Goal: Find contact information: Find contact information

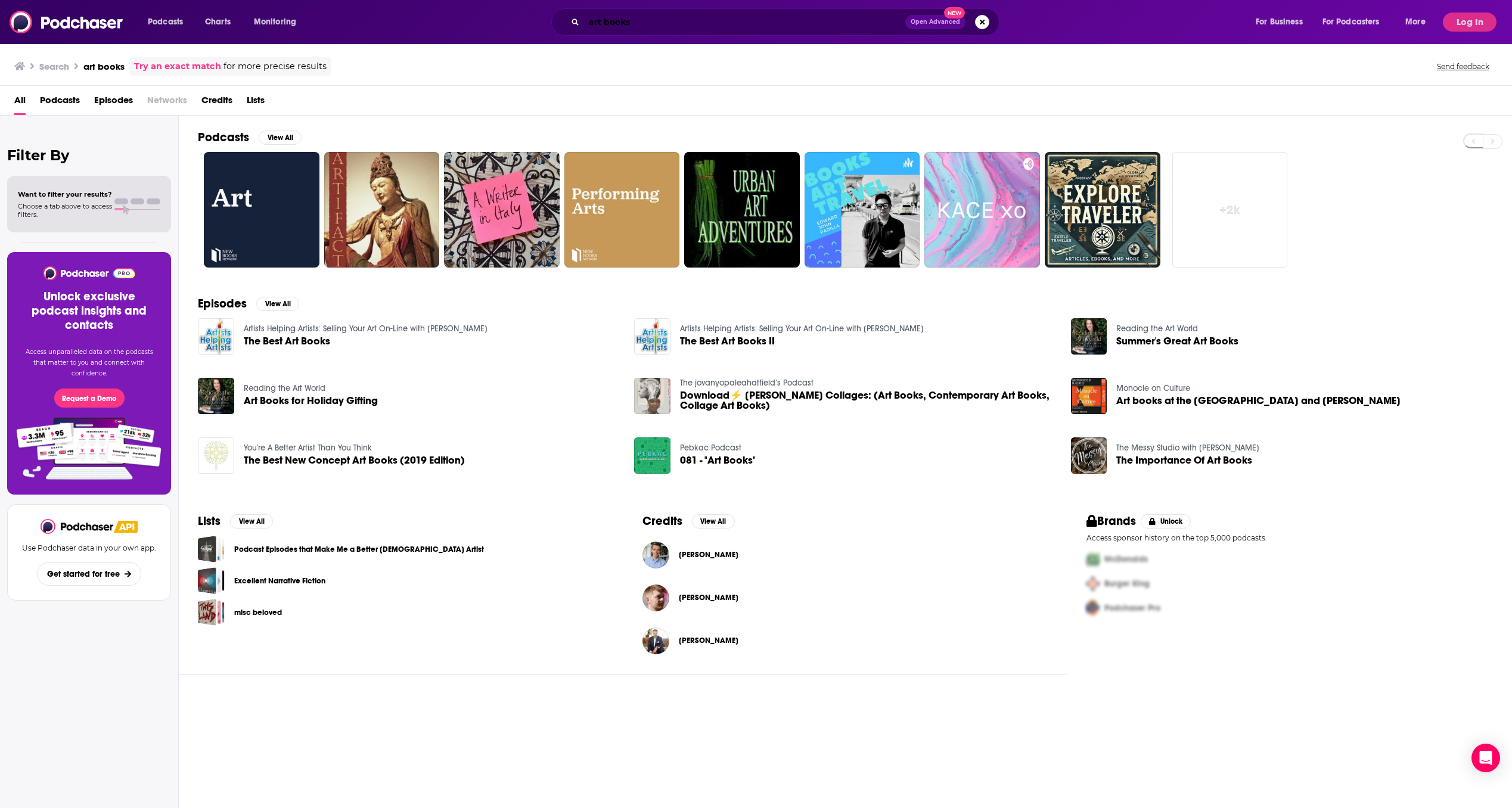
click at [771, 29] on input "art books" at bounding box center [745, 22] width 321 height 19
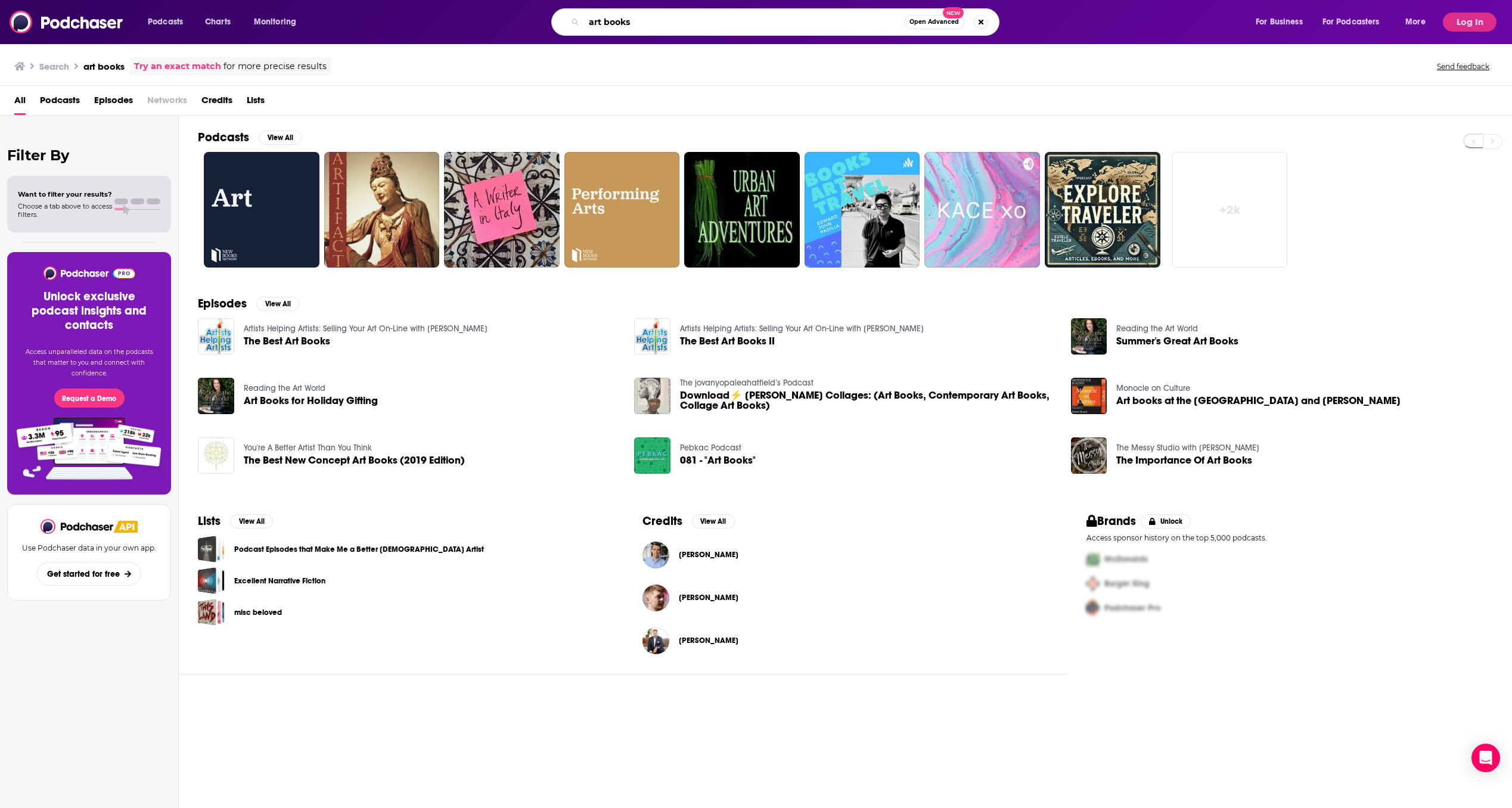
click at [701, 27] on input "art books" at bounding box center [744, 22] width 320 height 19
click at [700, 27] on input "art books" at bounding box center [744, 22] width 320 height 19
click at [699, 27] on input "art books" at bounding box center [744, 22] width 320 height 19
click at [614, 20] on input "art books" at bounding box center [744, 22] width 320 height 19
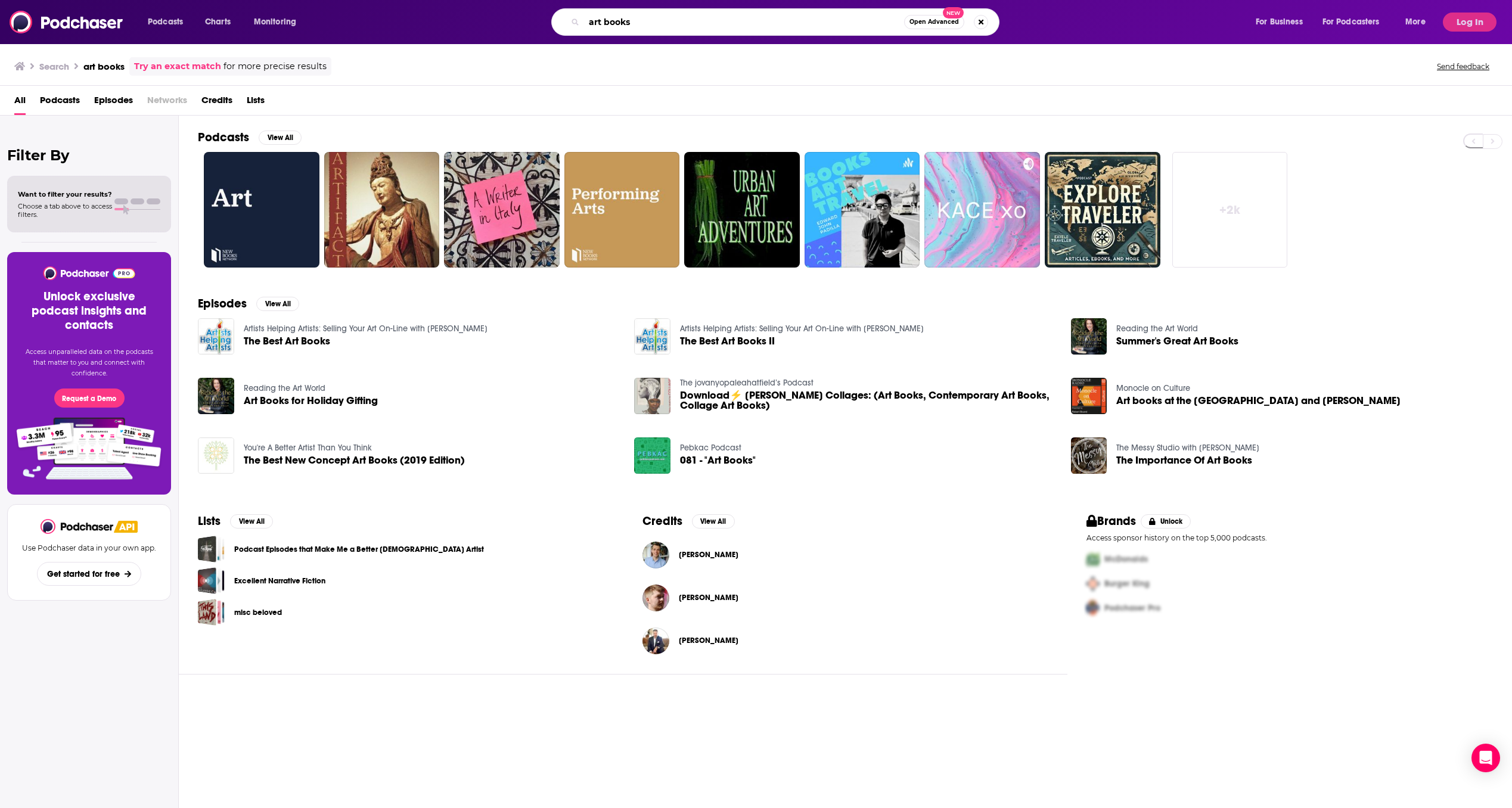
click at [614, 20] on input "art books" at bounding box center [744, 22] width 320 height 19
paste input "Happier with [PERSON_NAME]"
type input "Happier with [PERSON_NAME]"
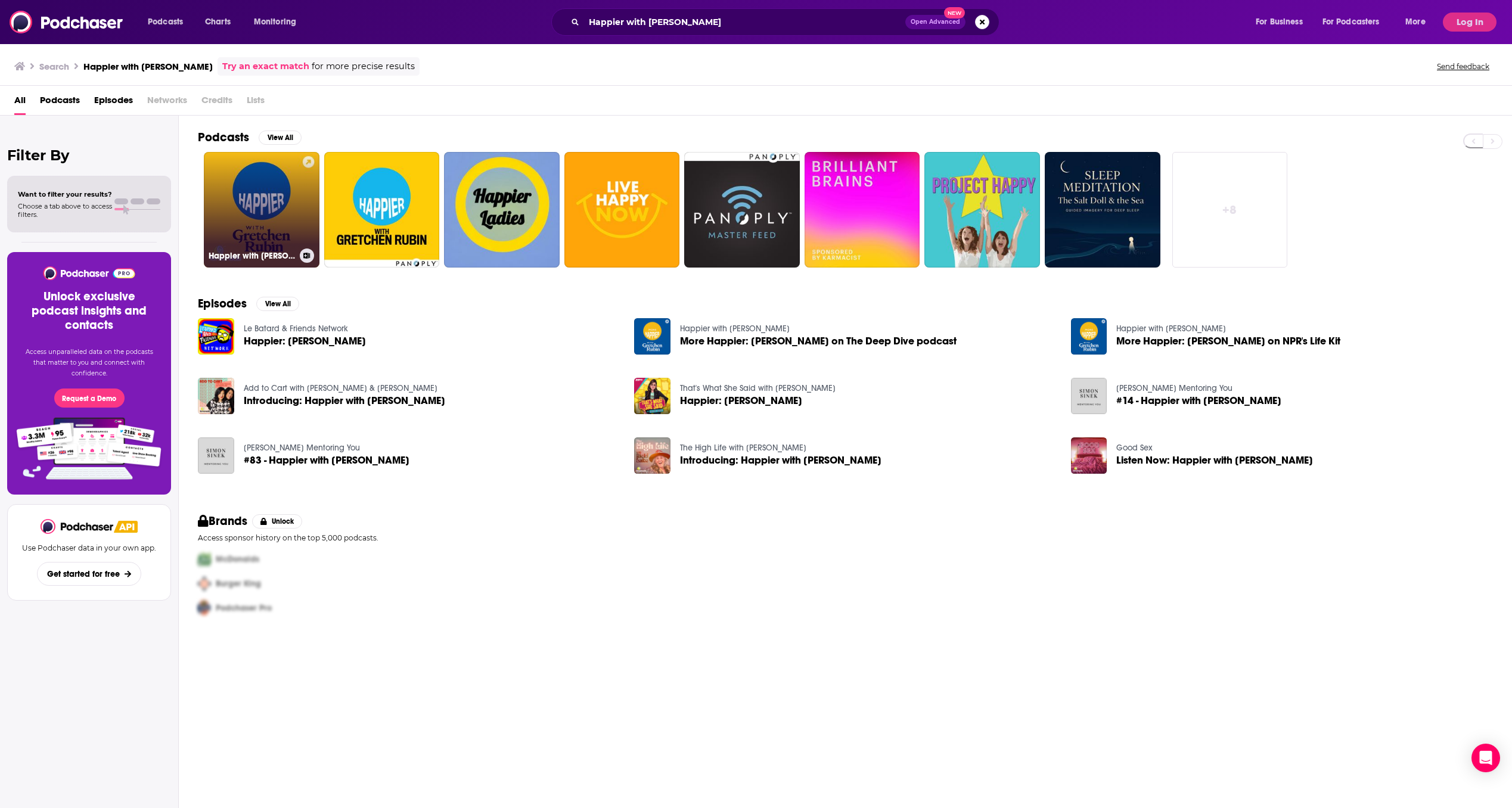
click at [246, 248] on div "Happier with [PERSON_NAME]" at bounding box center [261, 255] width 106 height 14
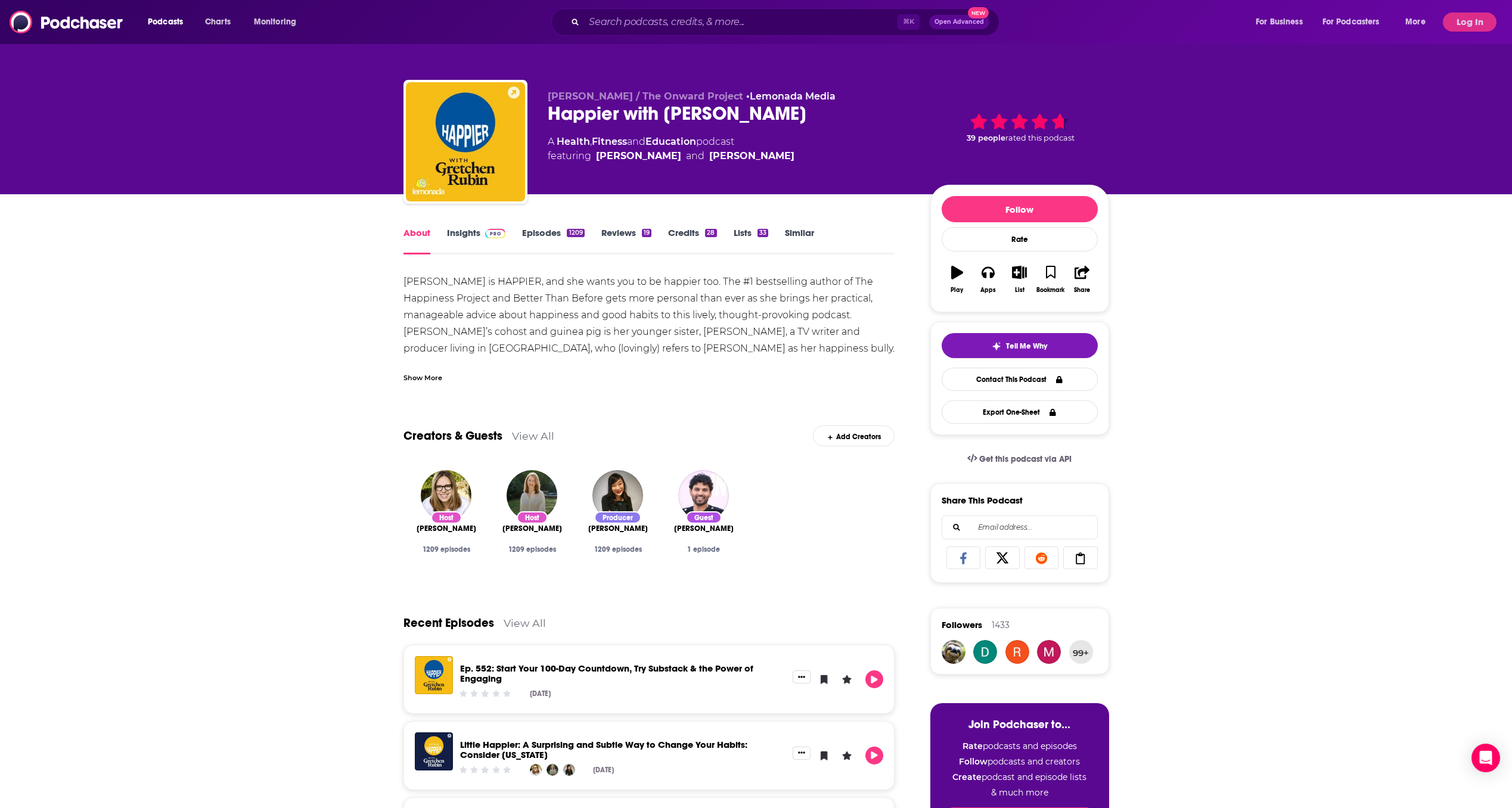
drag, startPoint x: 844, startPoint y: 114, endPoint x: 550, endPoint y: 116, distance: 294.0
click at [550, 116] on div "[PERSON_NAME] / The Onward Project • Lemonada Media Happier with [PERSON_NAME] …" at bounding box center [756, 144] width 705 height 128
copy h1 "Happier with [PERSON_NAME]"
click at [1467, 23] on button "Log In" at bounding box center [1469, 22] width 53 height 19
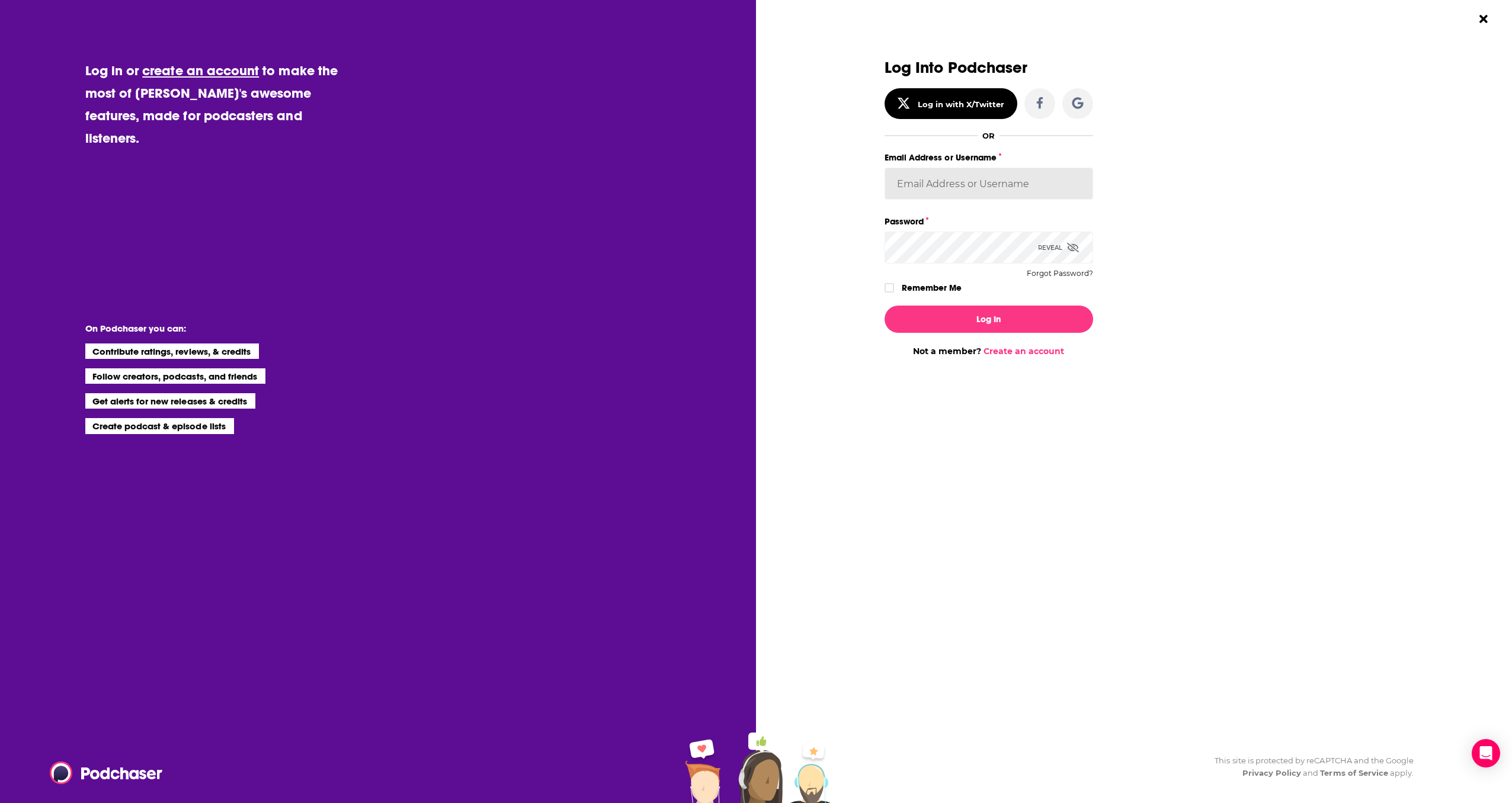
type input "[EMAIL_ADDRESS][DOMAIN_NAME]"
click at [888, 289] on icon "Dialog" at bounding box center [889, 288] width 7 height 5
click at [933, 306] on button "Log In" at bounding box center [989, 319] width 209 height 27
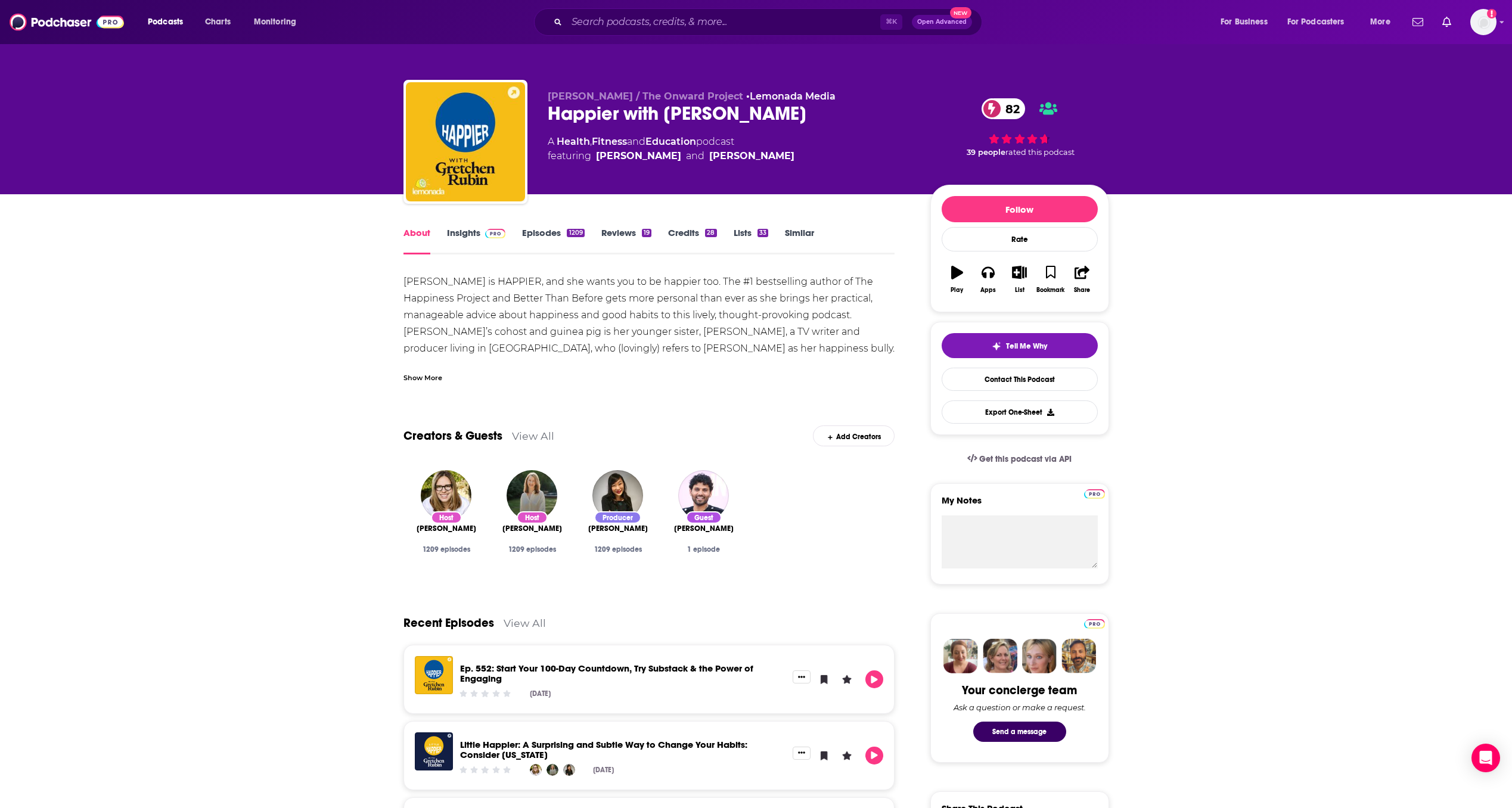
click at [471, 230] on link "Insights" at bounding box center [476, 240] width 59 height 27
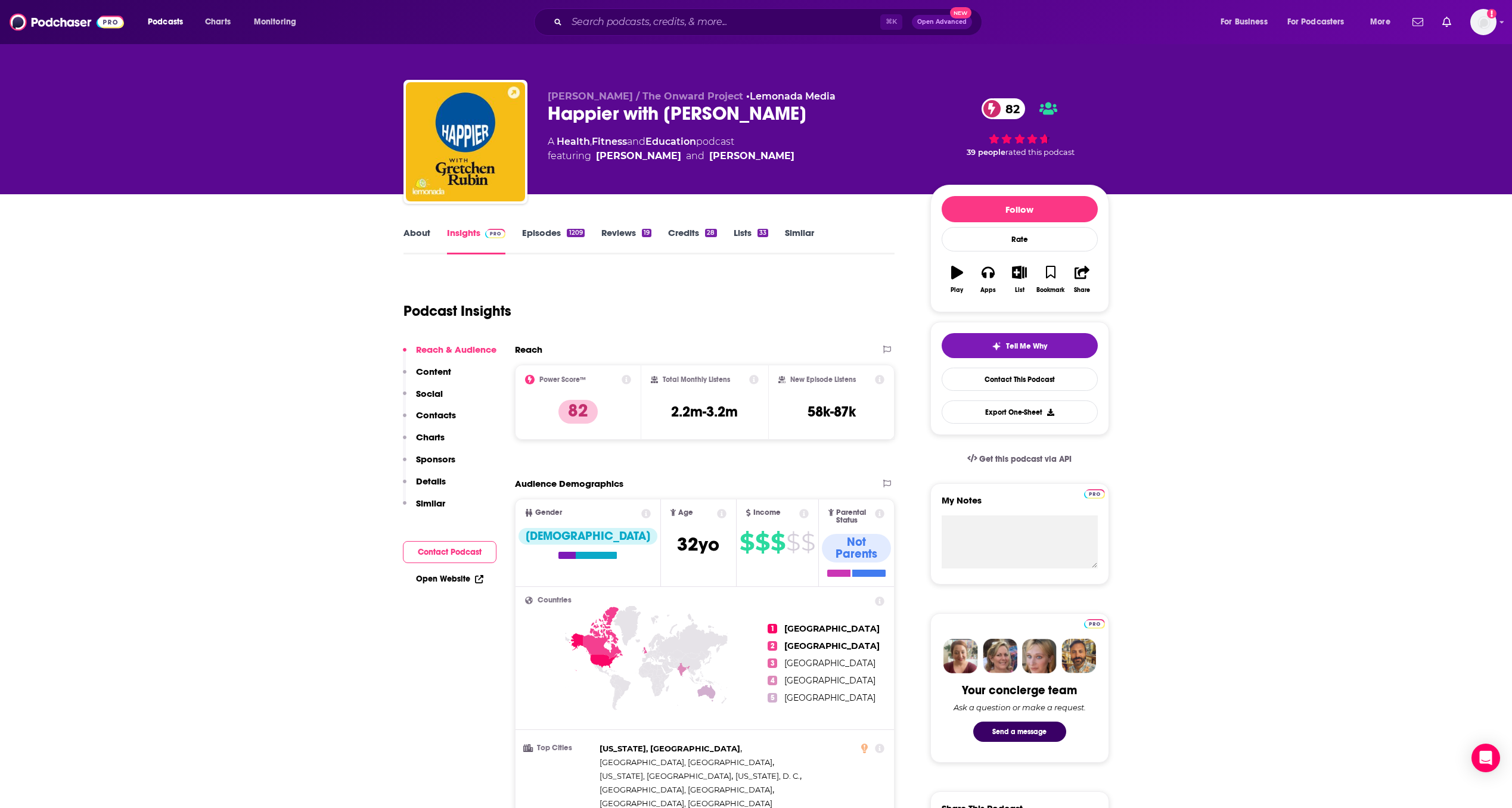
click at [430, 413] on p "Contacts" at bounding box center [435, 415] width 40 height 11
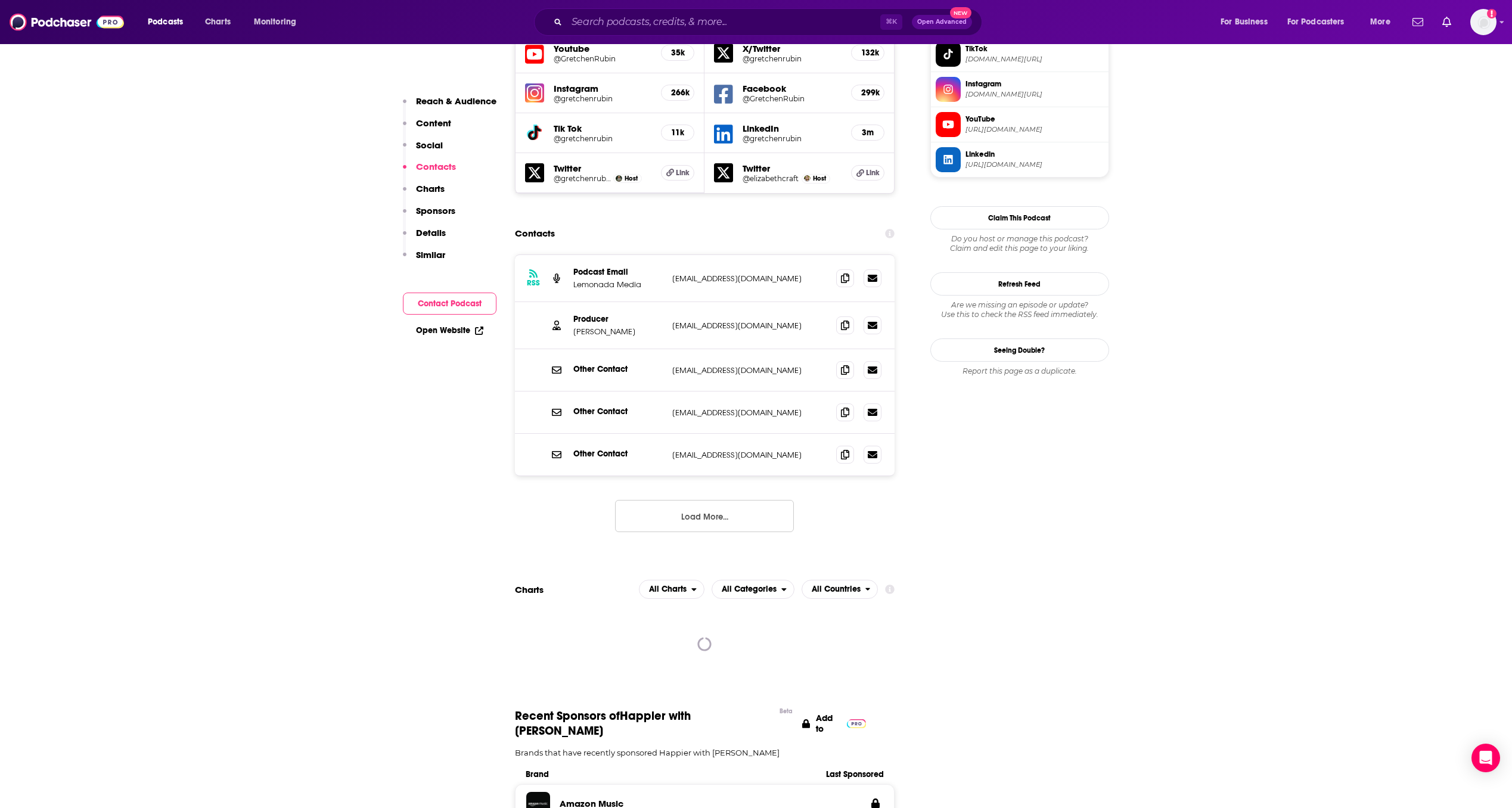
scroll to position [1116, 0]
click at [847, 319] on icon at bounding box center [845, 324] width 9 height 9
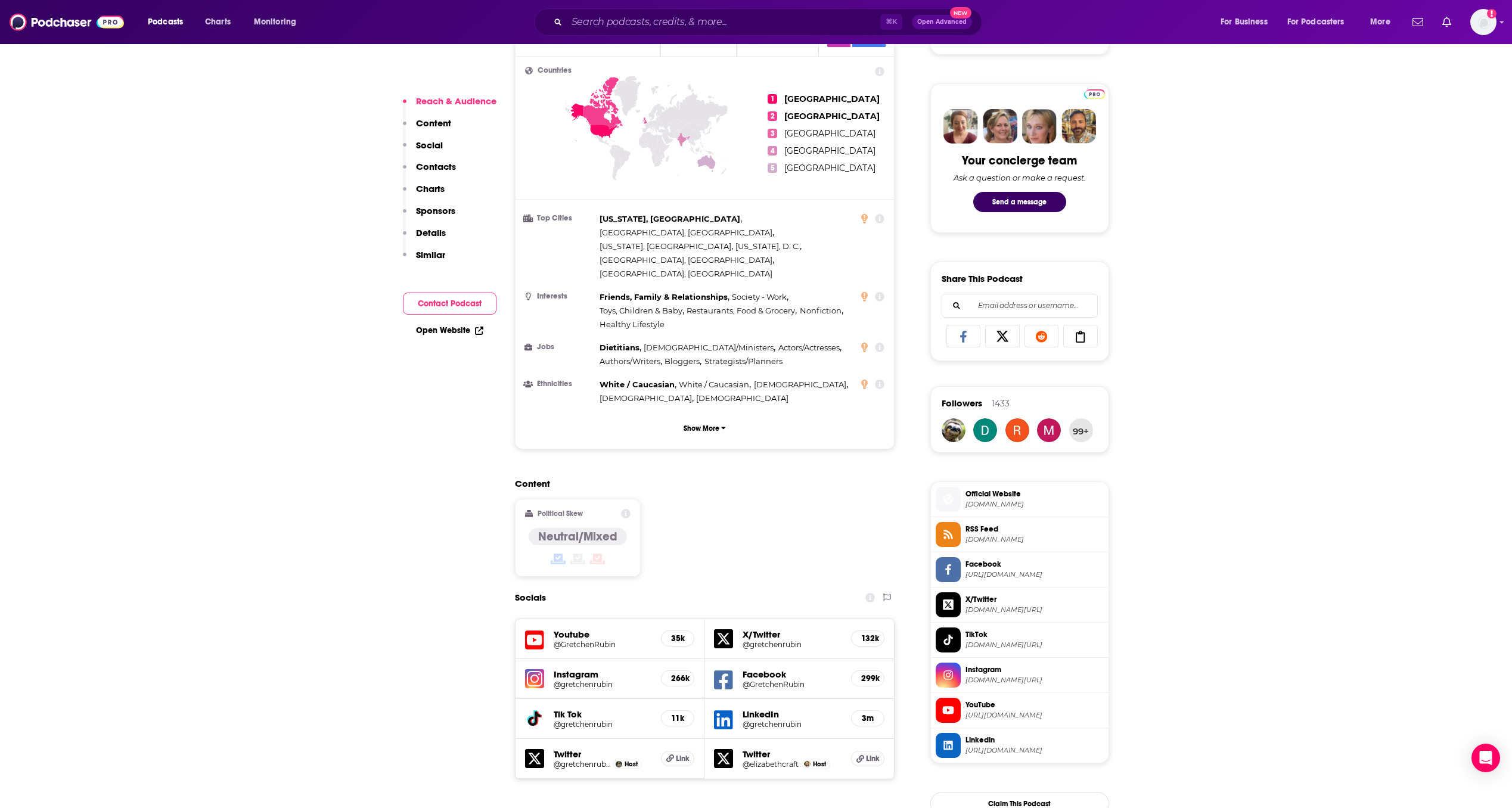
scroll to position [310, 0]
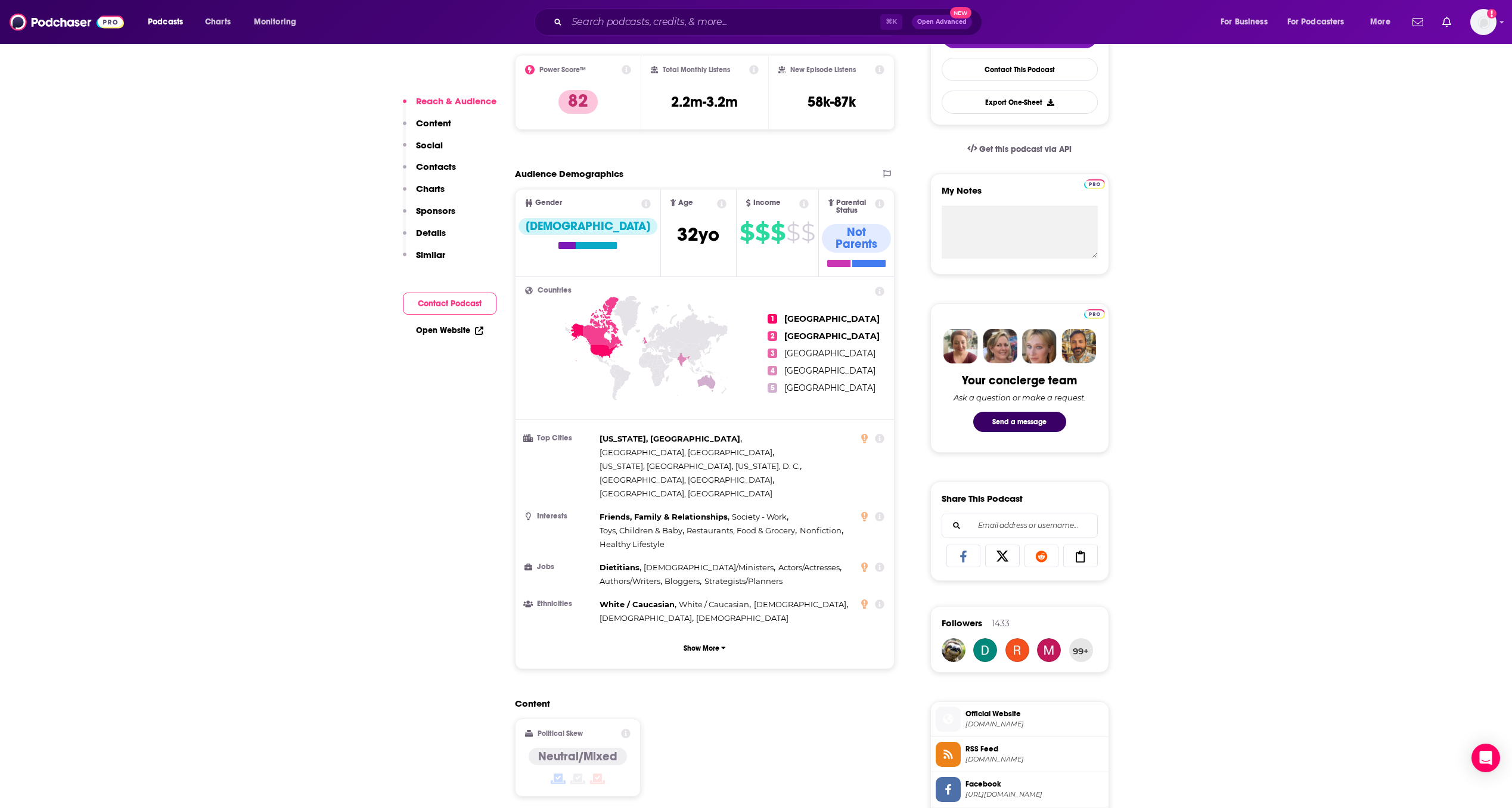
click at [442, 334] on link "Open Website" at bounding box center [449, 330] width 67 height 10
click at [435, 165] on p "Contacts" at bounding box center [435, 166] width 40 height 11
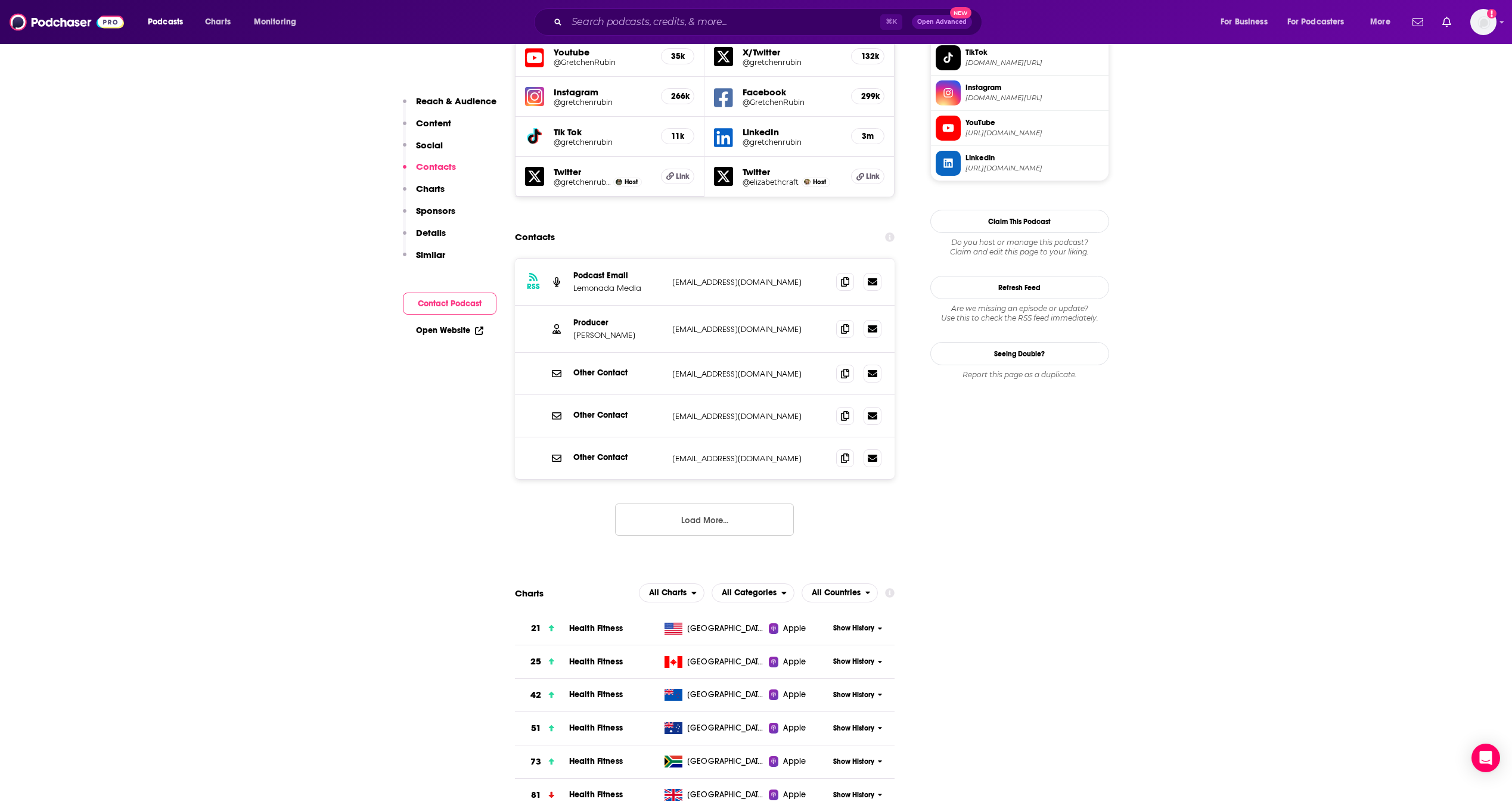
scroll to position [1116, 0]
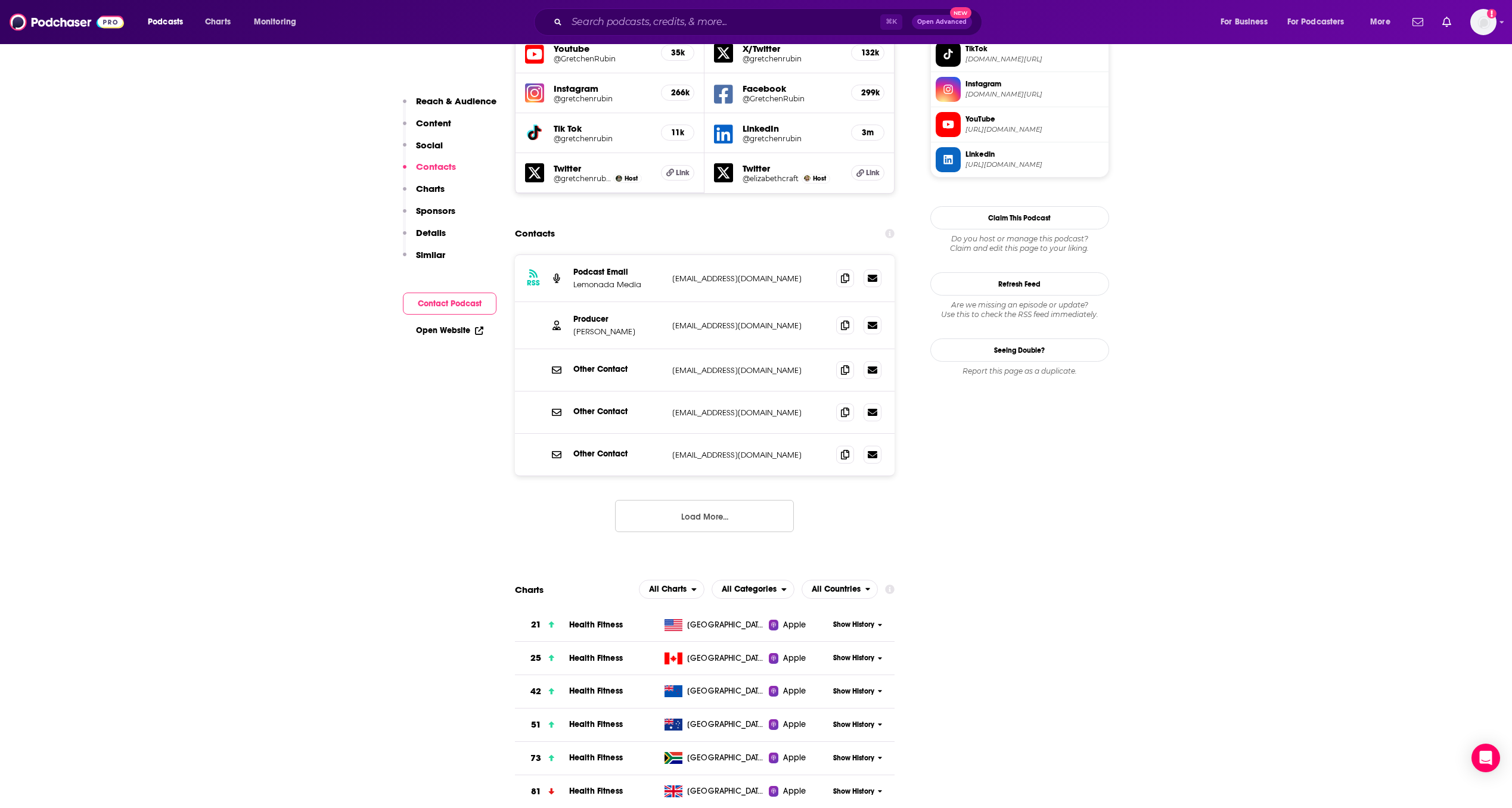
click at [622, 326] on p "[PERSON_NAME]" at bounding box center [618, 331] width 89 height 10
drag, startPoint x: 619, startPoint y: 278, endPoint x: 575, endPoint y: 277, distance: 44.0
click at [575, 326] on p "[PERSON_NAME]" at bounding box center [618, 331] width 89 height 10
copy p "[PERSON_NAME]"
click at [852, 316] on span at bounding box center [845, 324] width 18 height 18
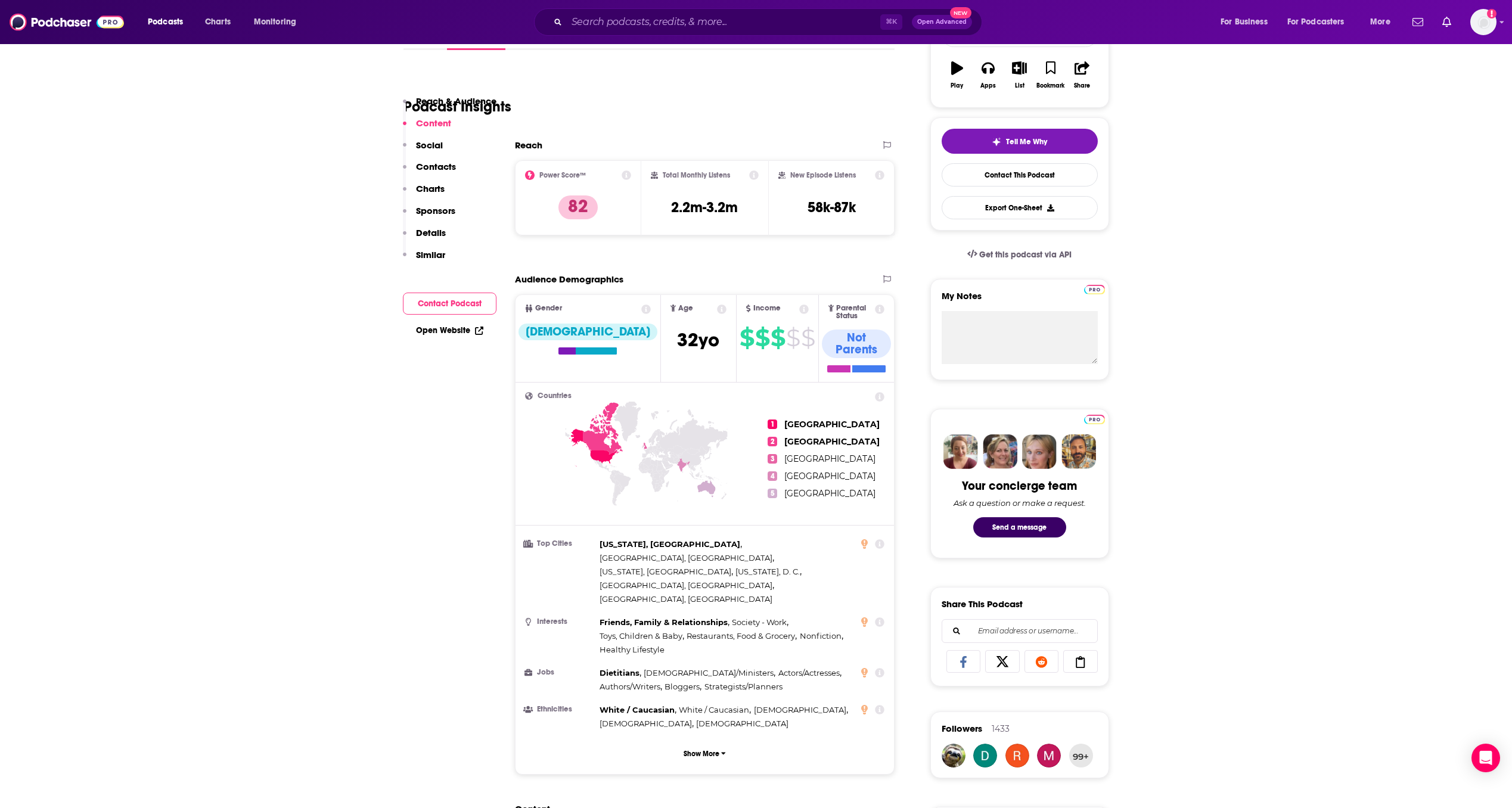
scroll to position [0, 0]
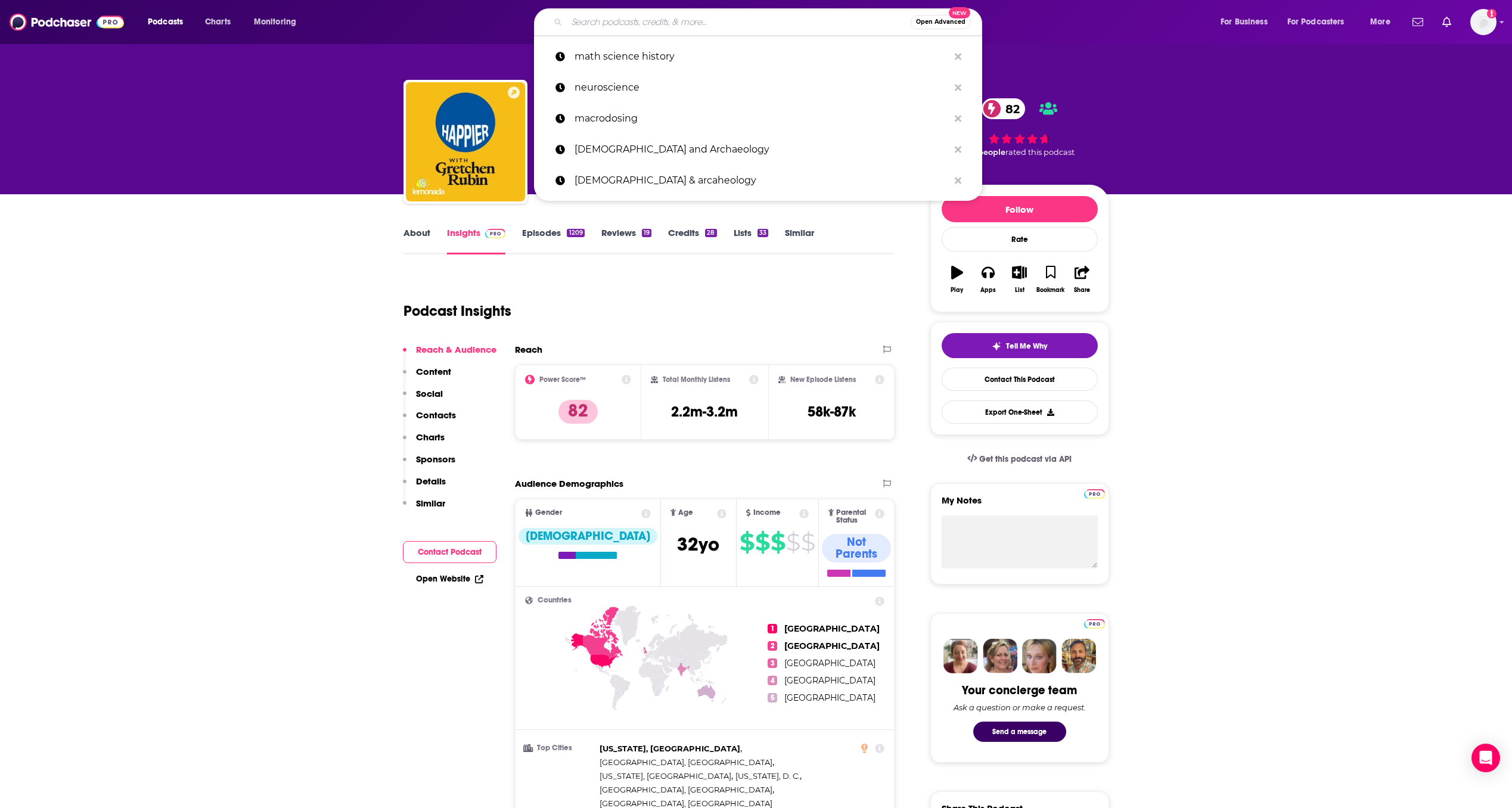
click at [657, 24] on input "Search podcasts, credits, & more..." at bounding box center [738, 22] width 344 height 19
paste input "The [PERSON_NAME] Podcast"
type input "The [PERSON_NAME] Podcast"
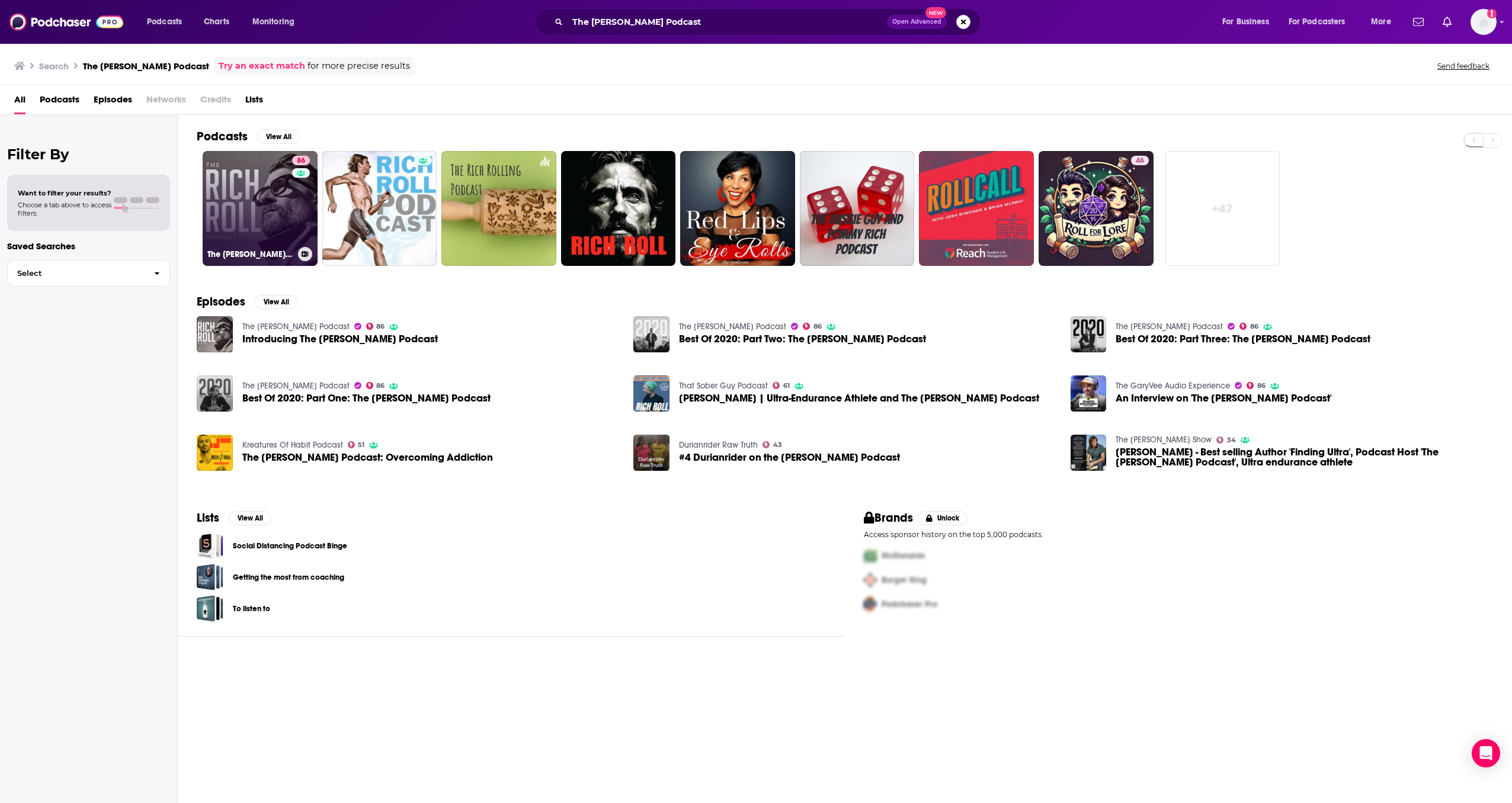
click at [280, 214] on link "86 The [PERSON_NAME] Podcast" at bounding box center [260, 209] width 115 height 115
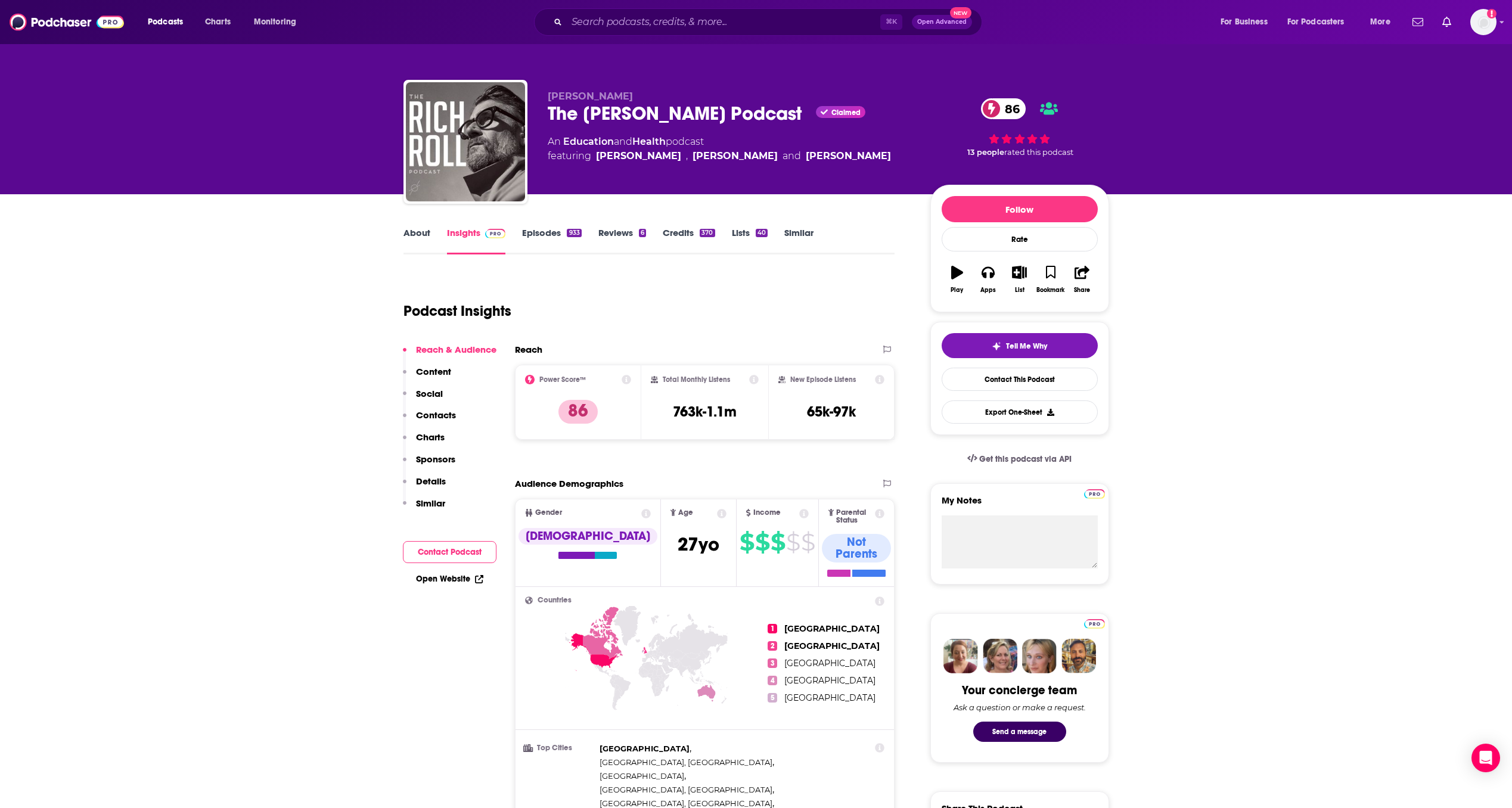
click at [417, 236] on link "About" at bounding box center [417, 240] width 27 height 27
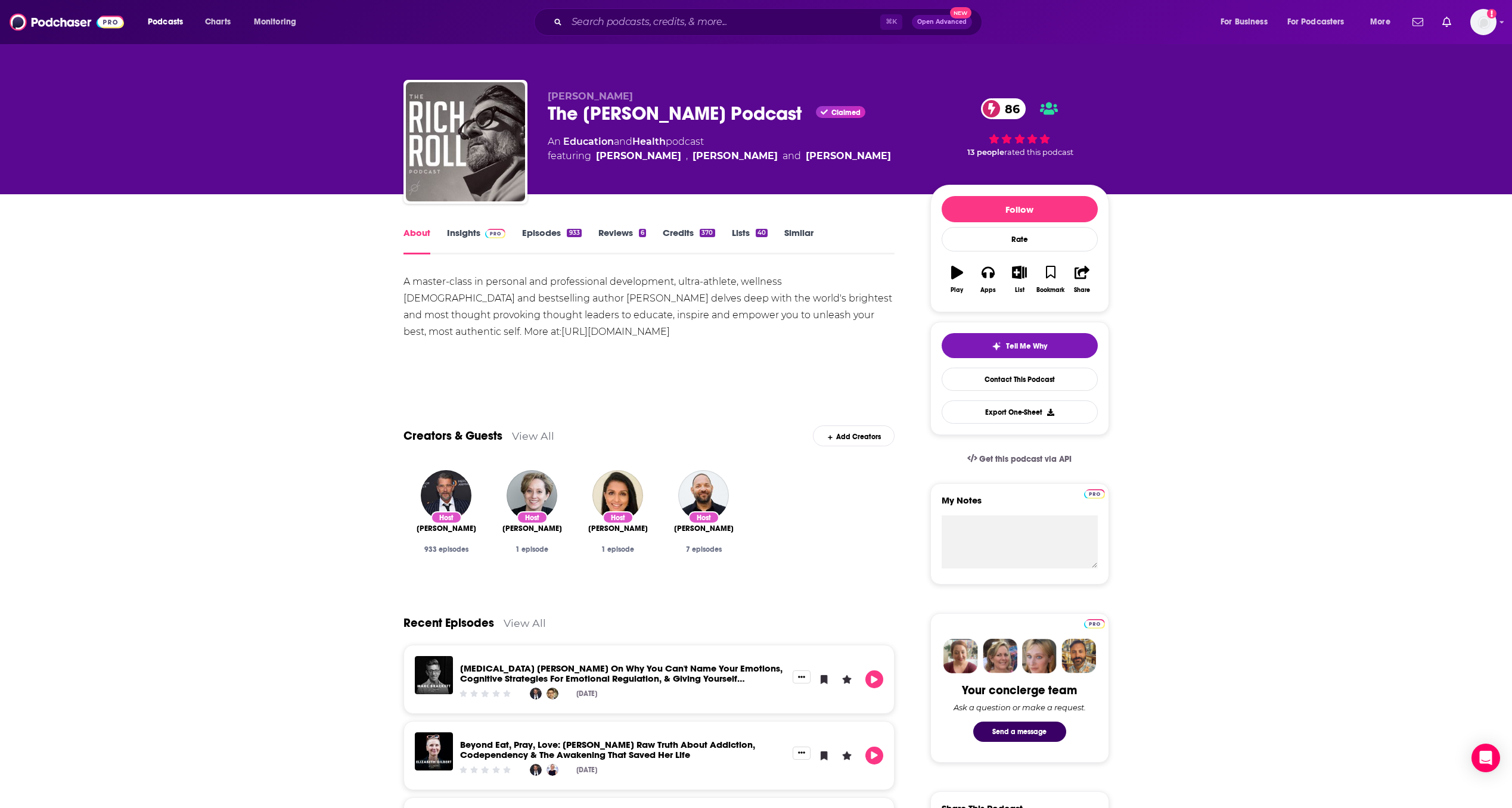
click at [460, 231] on link "Insights" at bounding box center [476, 240] width 59 height 27
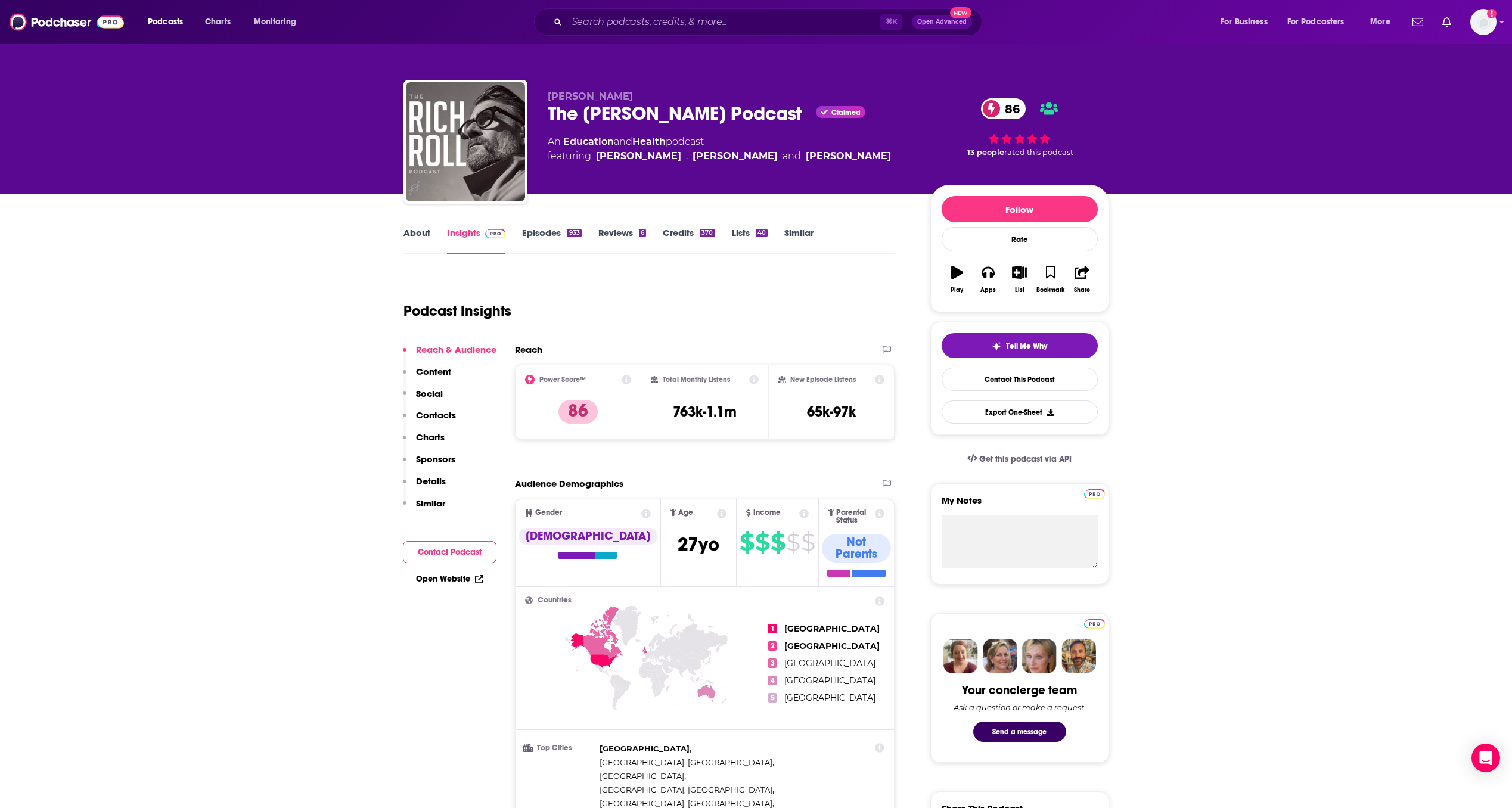
click at [415, 229] on link "About" at bounding box center [417, 240] width 27 height 27
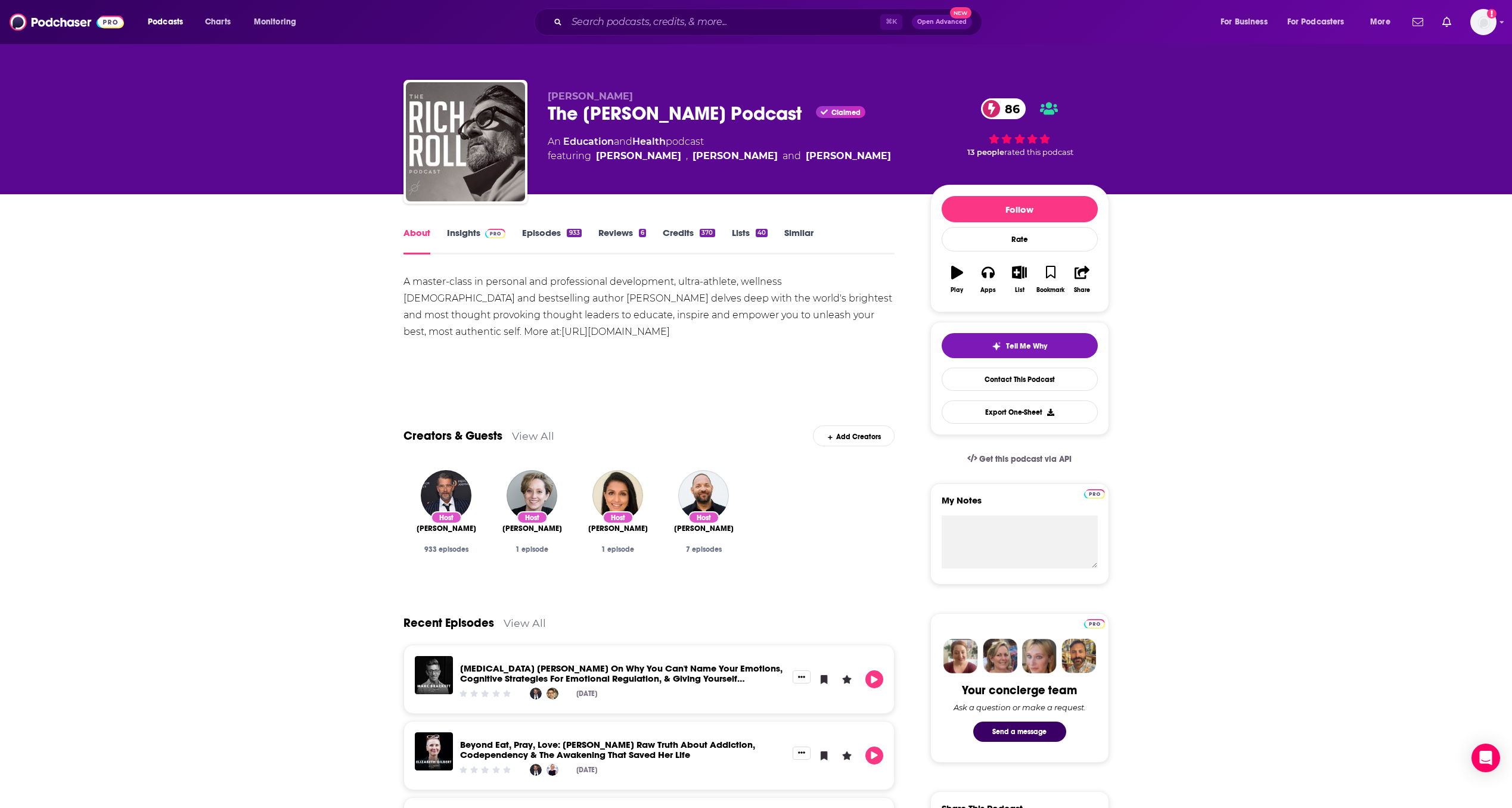
click at [464, 237] on link "Insights" at bounding box center [476, 240] width 59 height 27
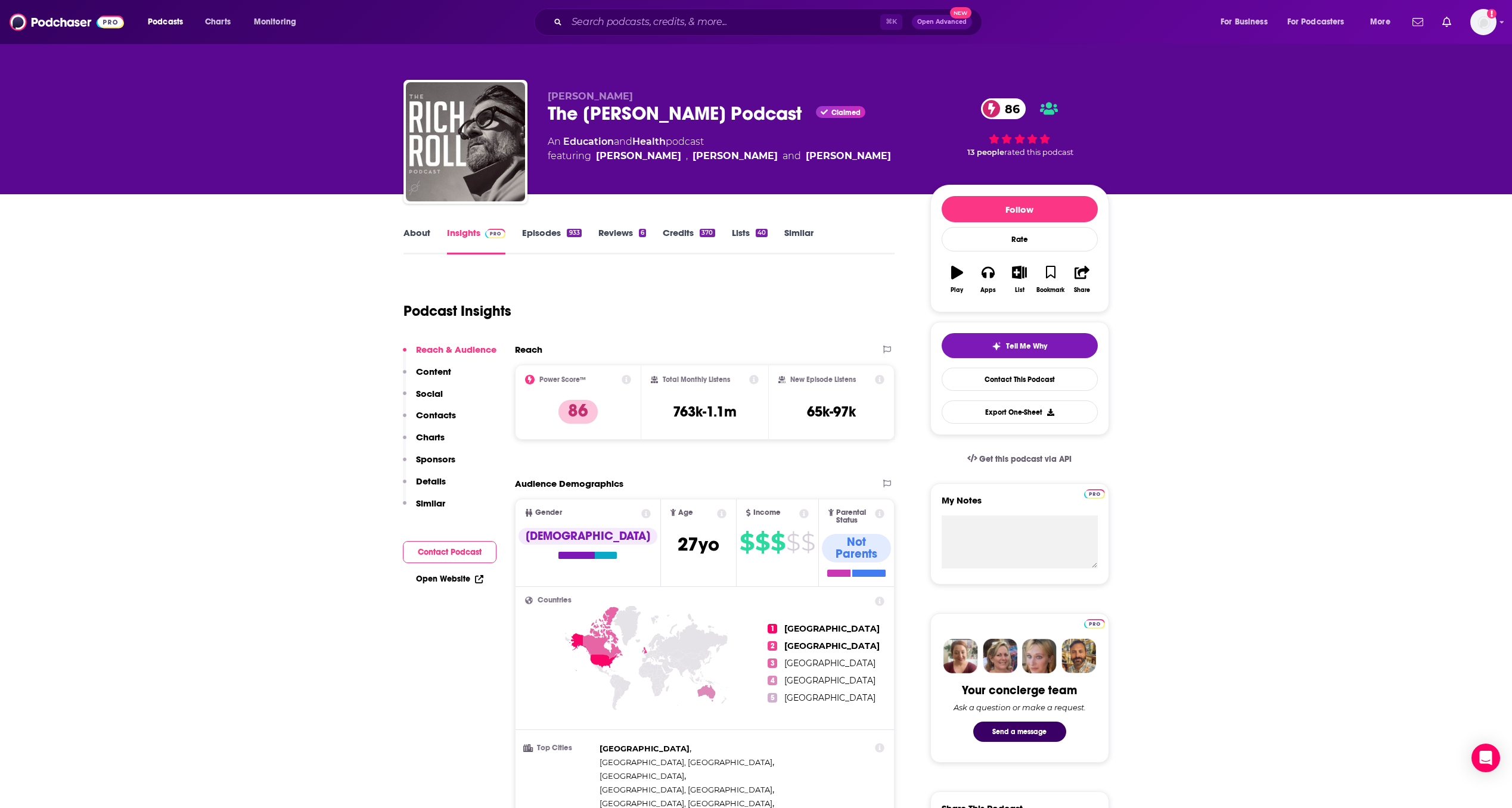
scroll to position [255, 0]
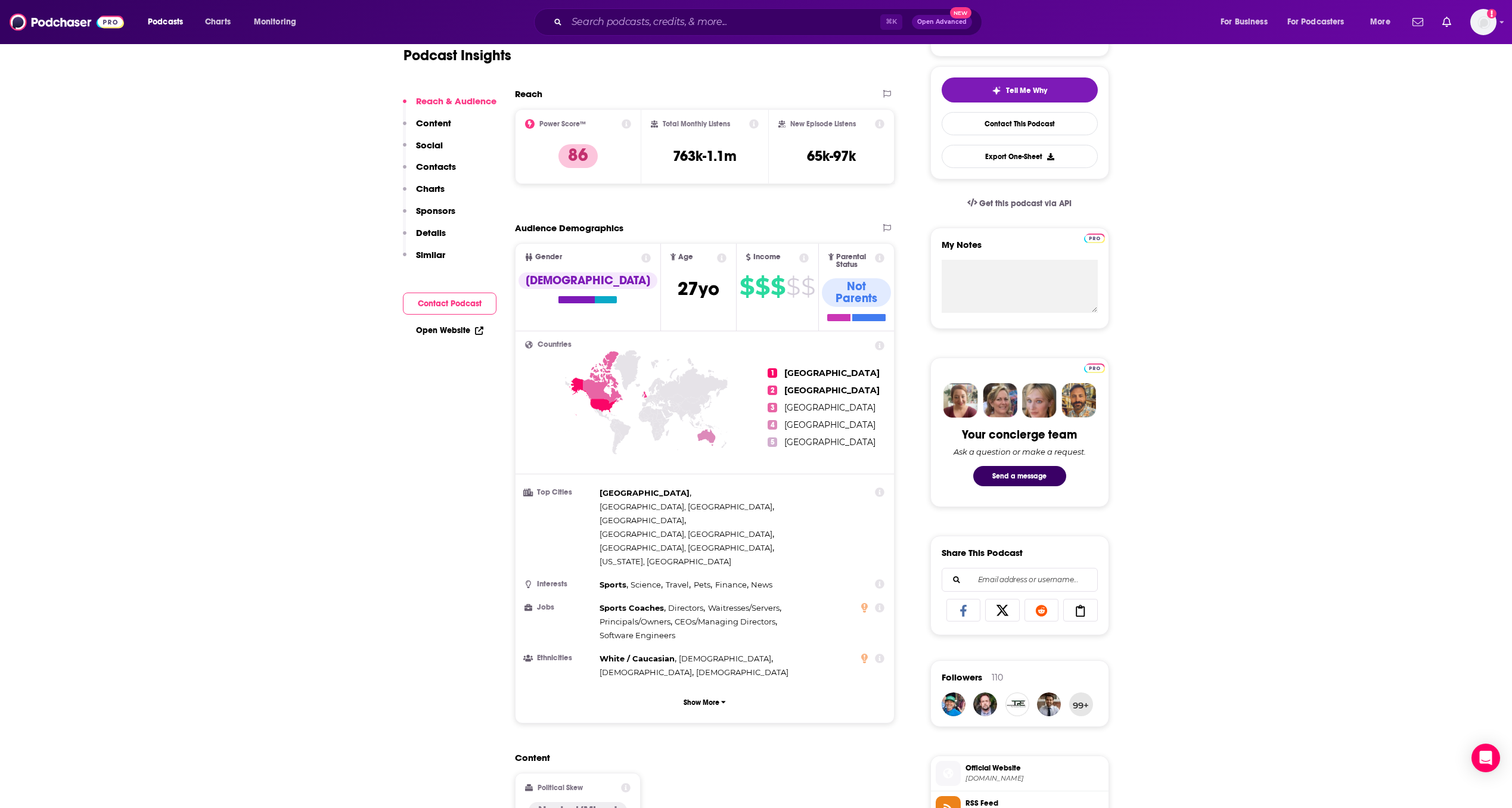
click at [443, 333] on link "Open Website" at bounding box center [449, 330] width 67 height 10
click at [434, 124] on p "Content" at bounding box center [433, 123] width 35 height 11
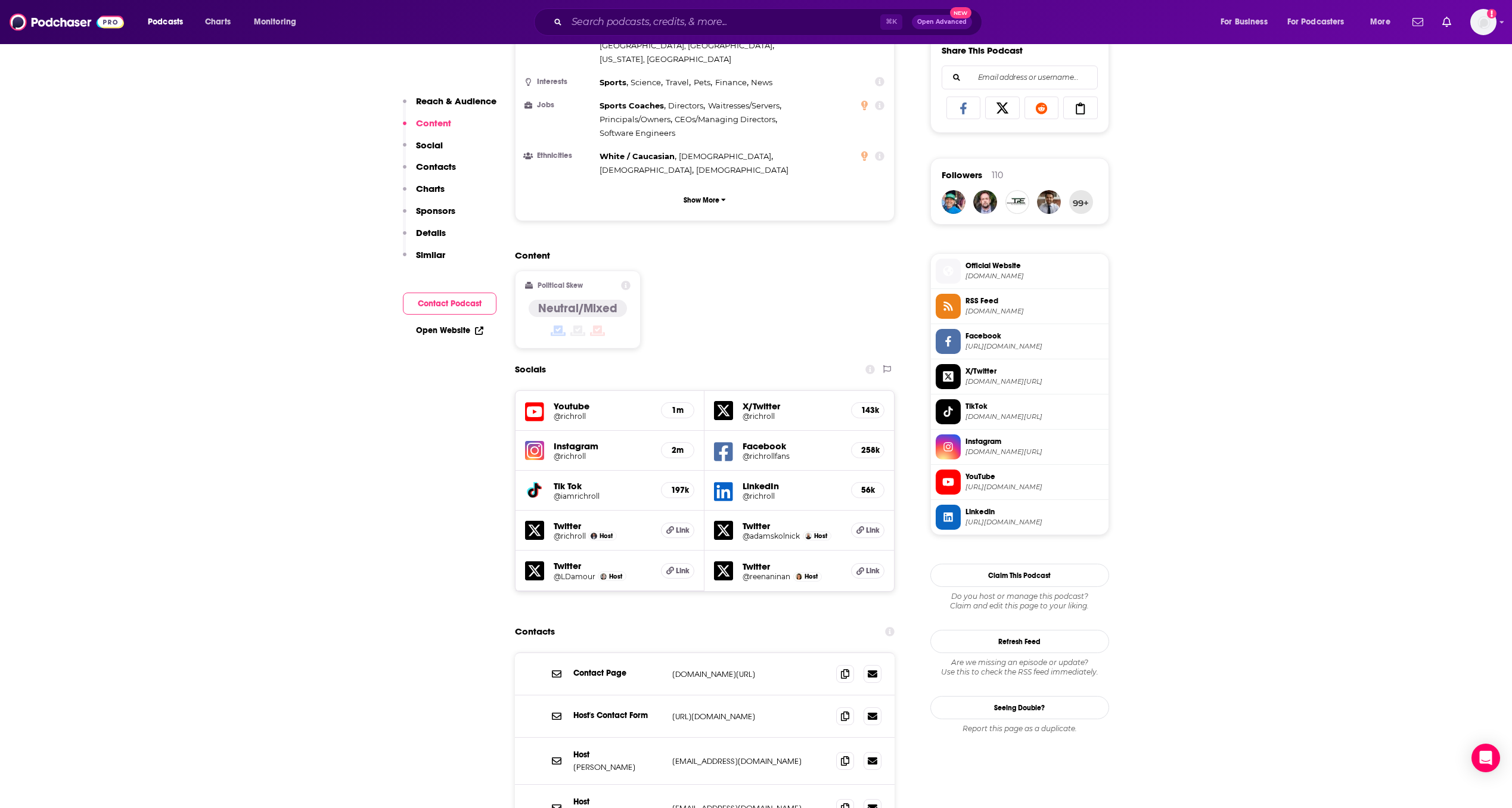
click at [436, 171] on p "Contacts" at bounding box center [435, 166] width 40 height 11
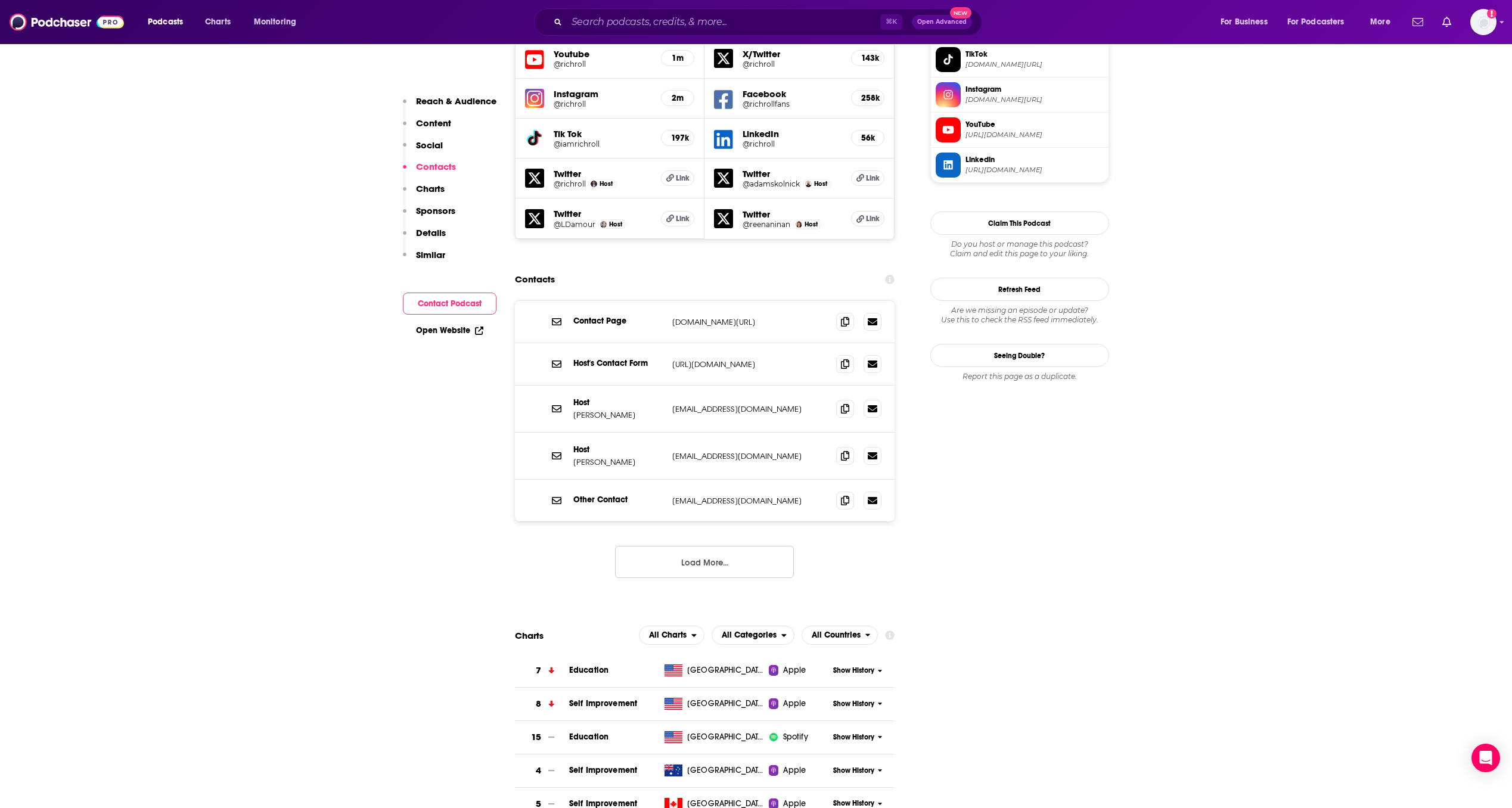
scroll to position [1128, 0]
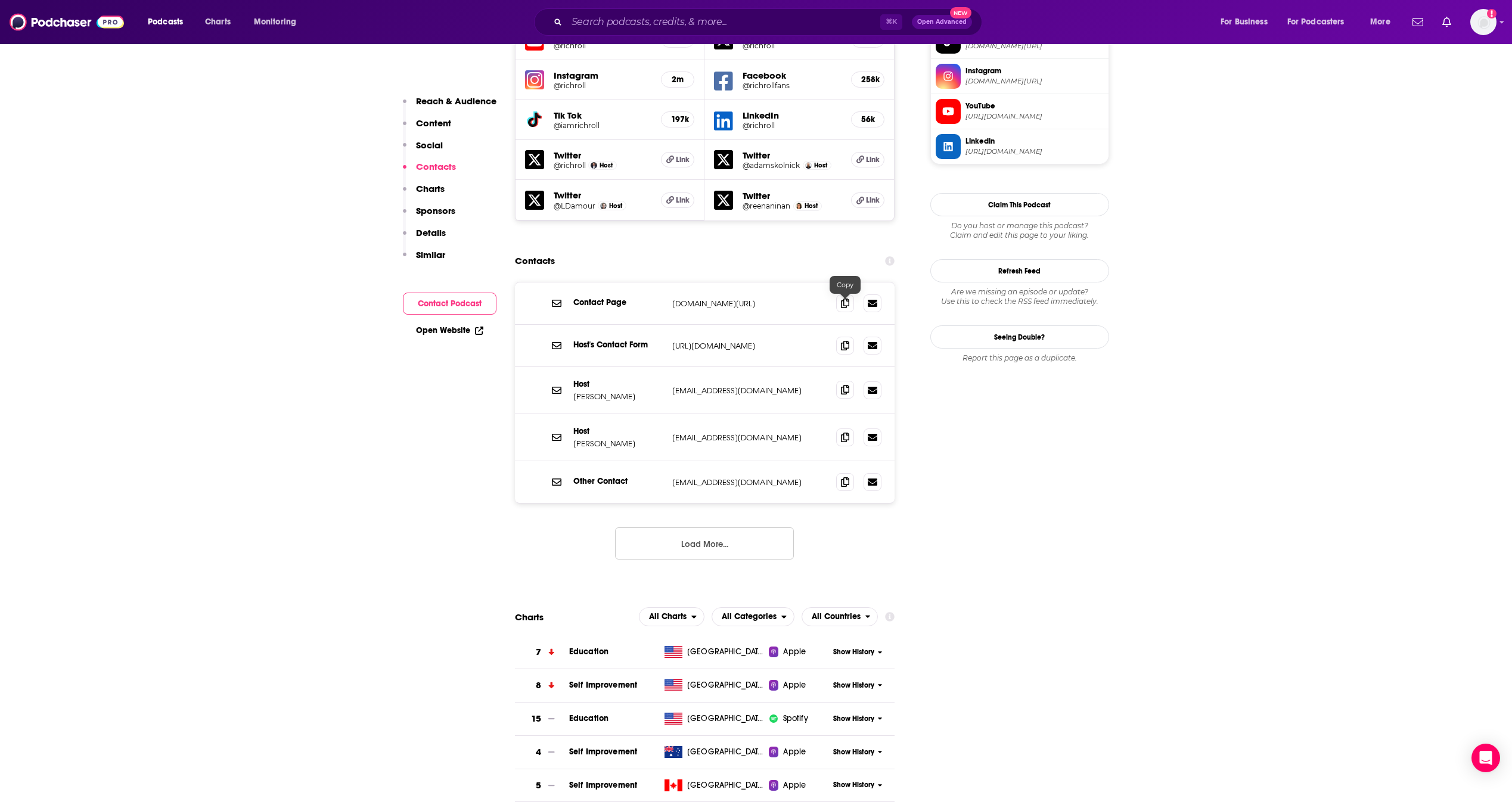
click at [843, 385] on icon at bounding box center [845, 390] width 9 height 9
click at [649, 21] on input "Search podcasts, credits, & more..." at bounding box center [724, 22] width 313 height 19
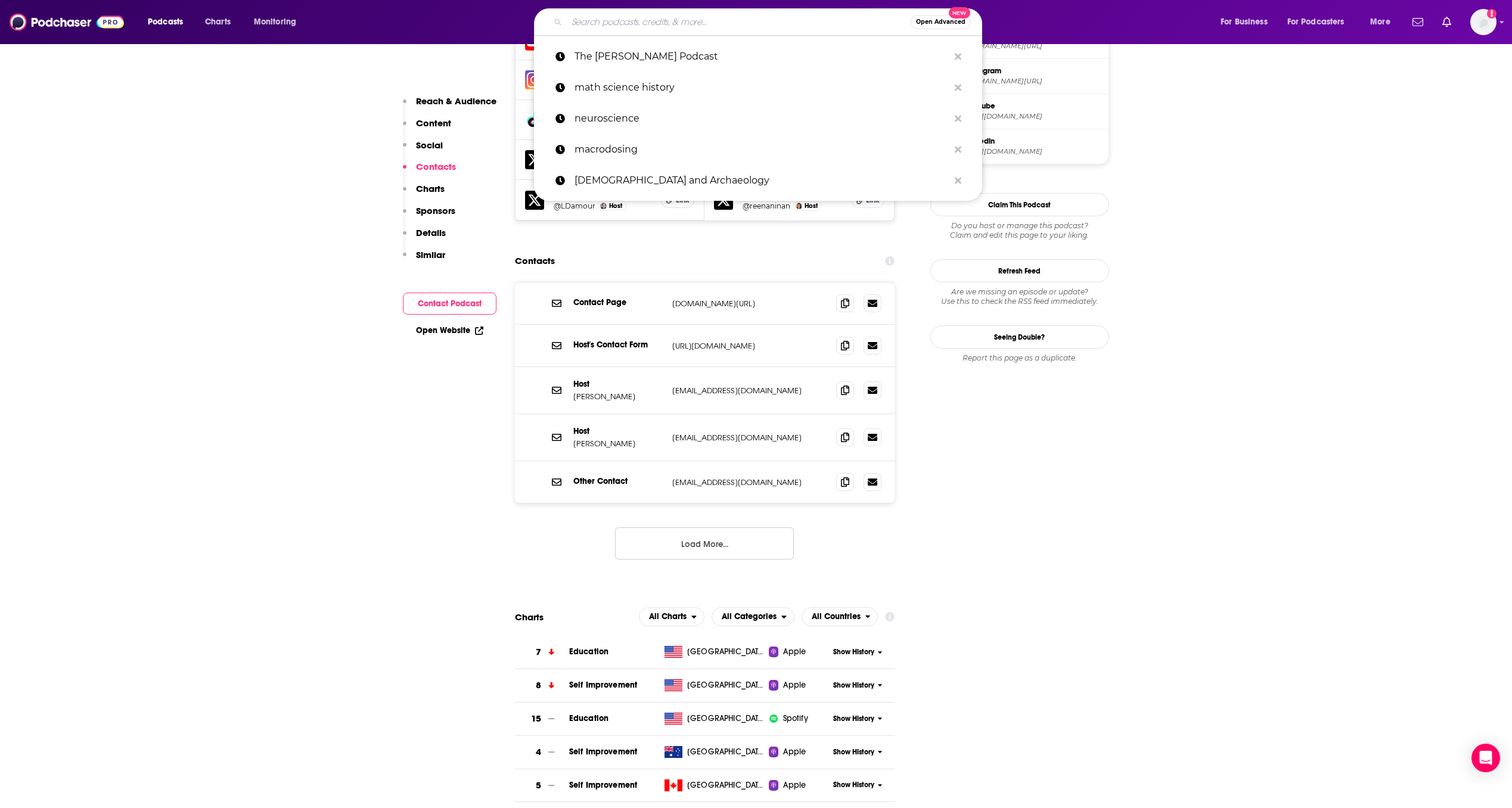
paste input "Being Well with [PERSON_NAME] and Dr. [PERSON_NAME]"
type input "Being Well with [PERSON_NAME] and Dr. [PERSON_NAME]"
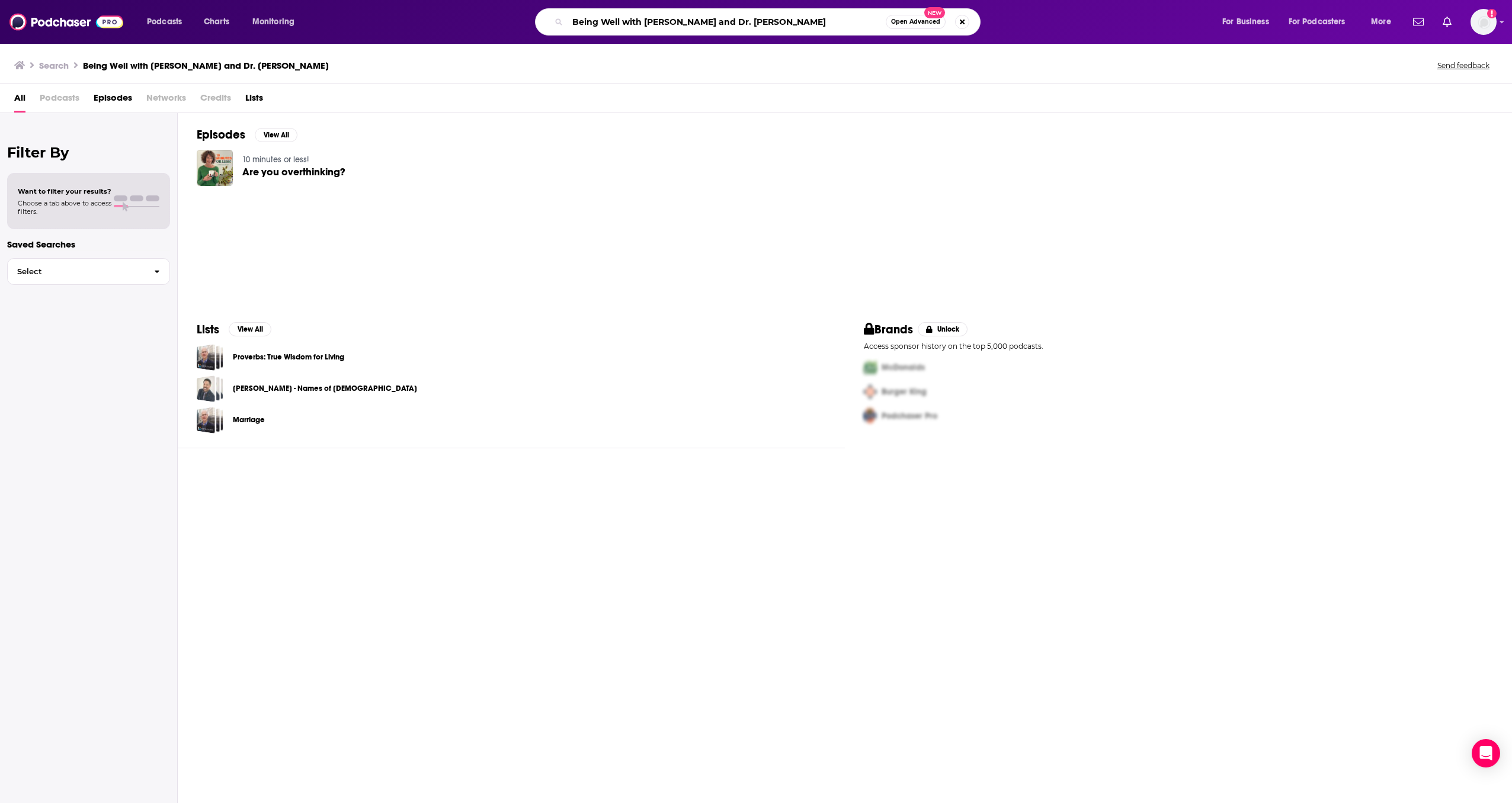
drag, startPoint x: 807, startPoint y: 28, endPoint x: 624, endPoint y: 23, distance: 183.1
click at [624, 23] on input "Being Well with [PERSON_NAME] and Dr. [PERSON_NAME]" at bounding box center [726, 22] width 318 height 19
type input "Being Well"
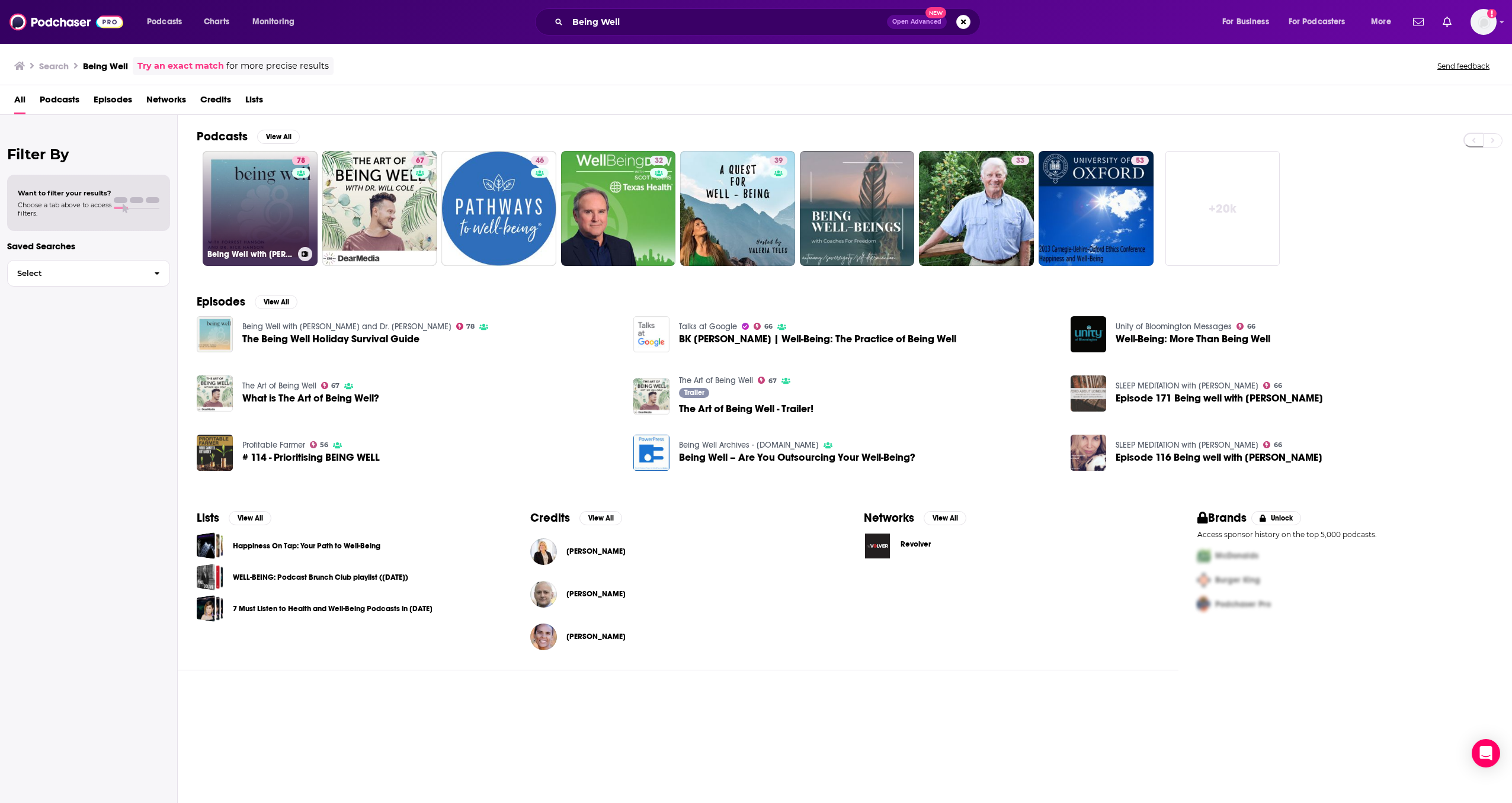
click at [242, 221] on link "78 Being Well with [PERSON_NAME] and Dr. [PERSON_NAME]" at bounding box center [260, 209] width 115 height 115
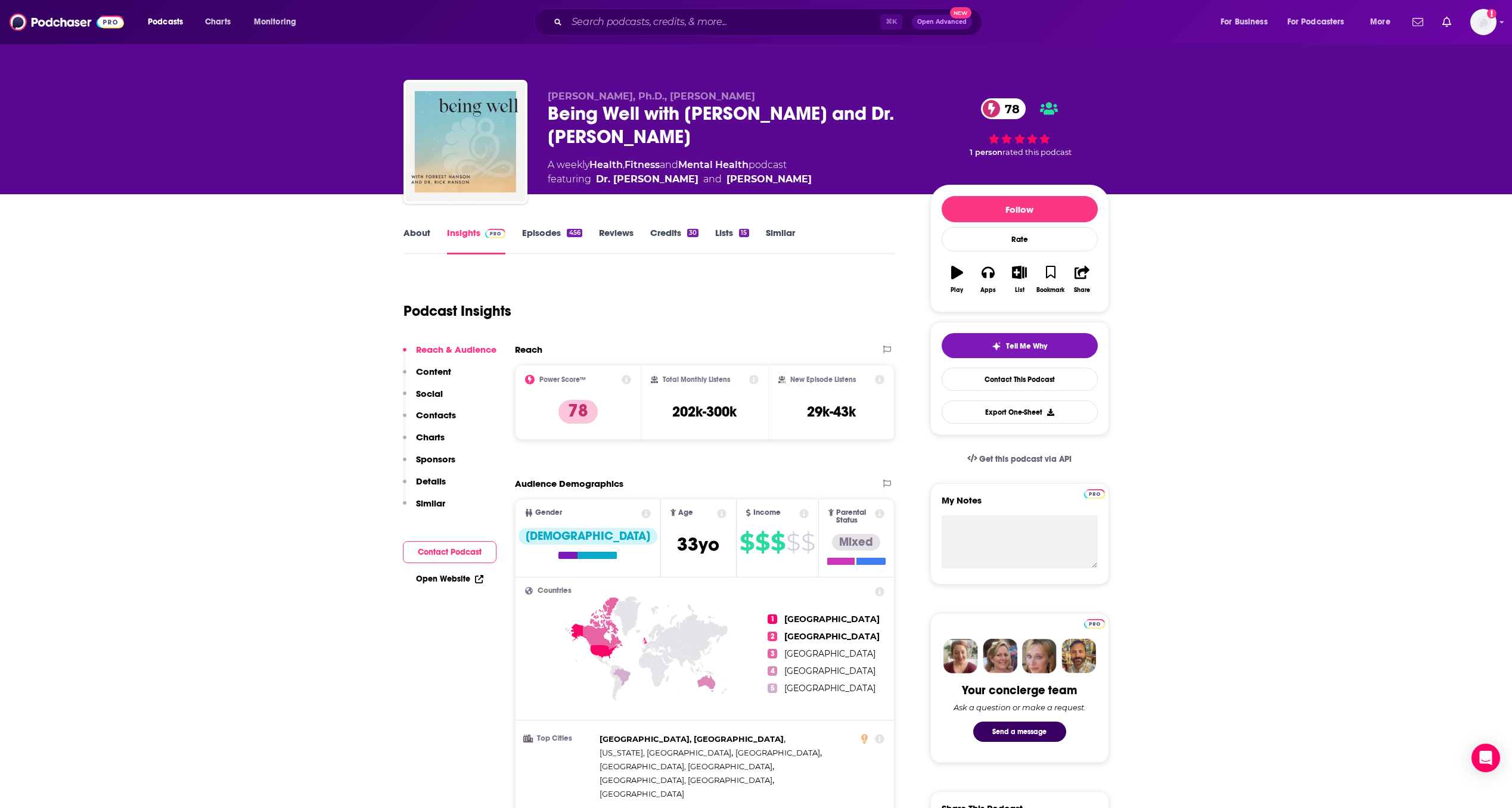
click at [451, 582] on link "Open Website" at bounding box center [449, 579] width 67 height 10
click at [445, 416] on p "Contacts" at bounding box center [435, 415] width 40 height 11
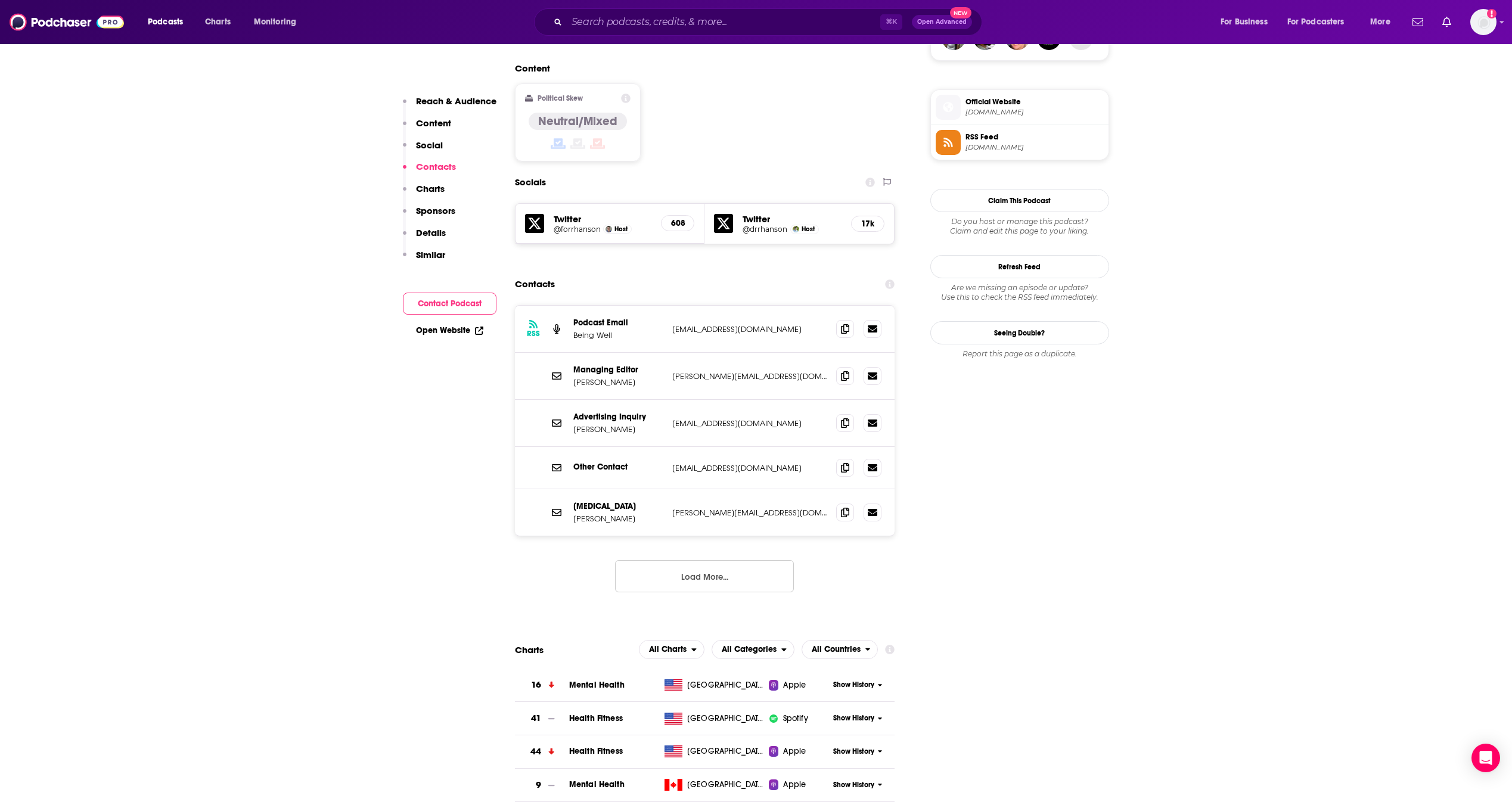
scroll to position [969, 0]
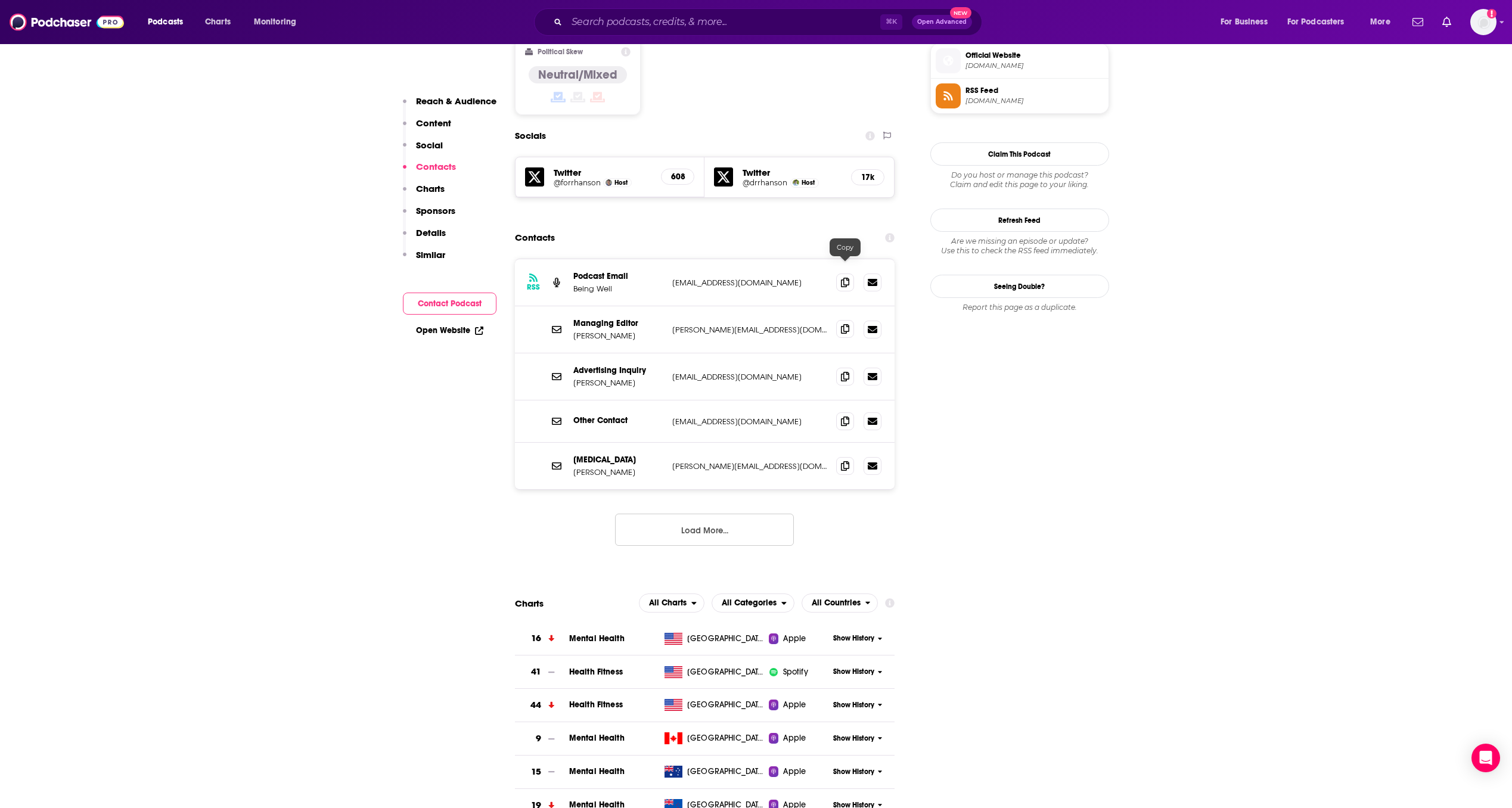
click at [849, 320] on span at bounding box center [845, 329] width 18 height 18
drag, startPoint x: 630, startPoint y: 276, endPoint x: 570, endPoint y: 270, distance: 60.3
click at [570, 306] on div "Managing Editor [PERSON_NAME] [PERSON_NAME][EMAIL_ADDRESS][DOMAIN_NAME] [PERSON…" at bounding box center [704, 330] width 380 height 47
copy p "[PERSON_NAME]"
click at [767, 442] on div "[MEDICAL_DATA] [PERSON_NAME] [PERSON_NAME][EMAIL_ADDRESS][DOMAIN_NAME] [PERSON_…" at bounding box center [704, 465] width 380 height 46
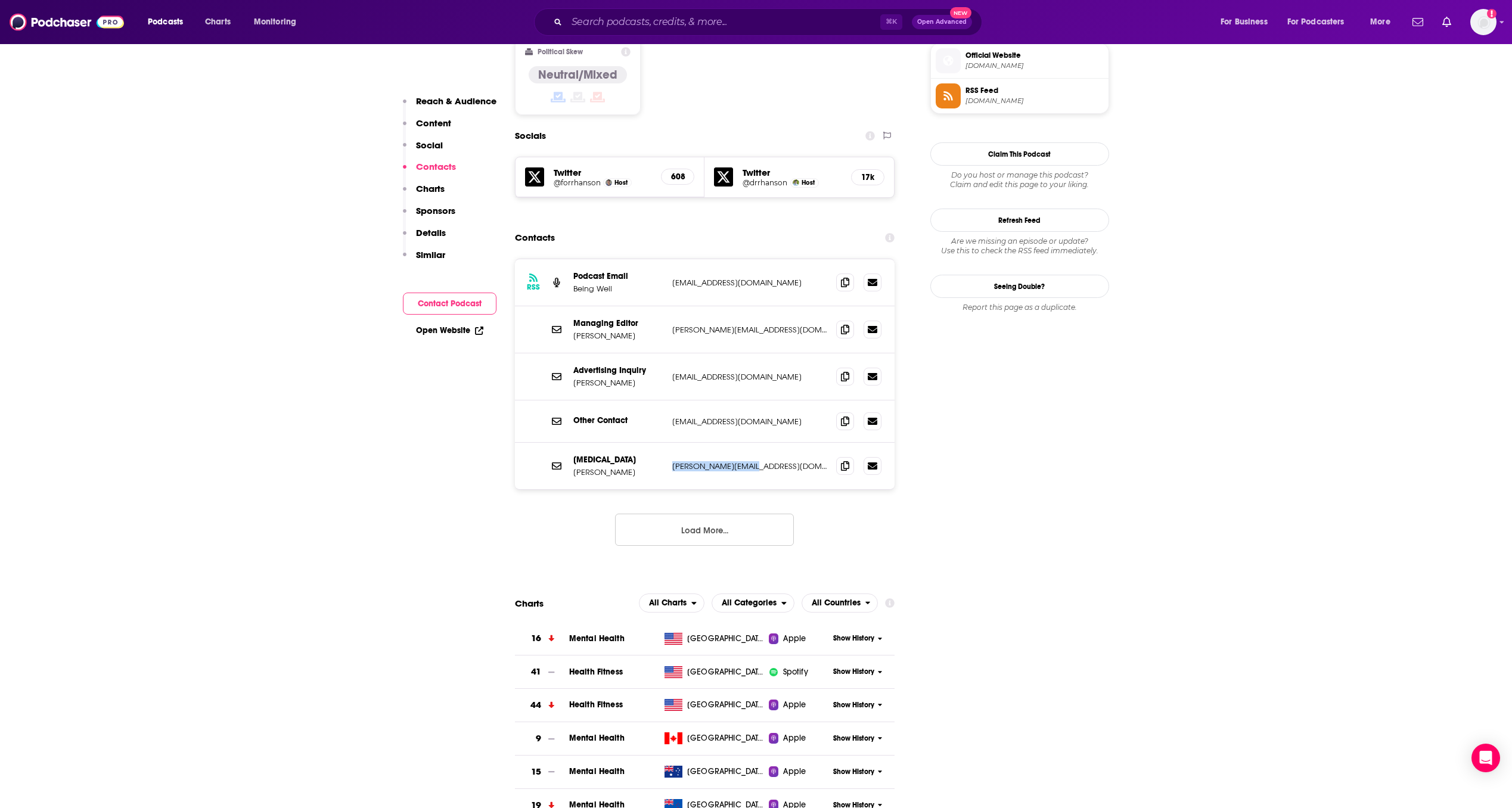
drag, startPoint x: 749, startPoint y: 407, endPoint x: 669, endPoint y: 400, distance: 80.3
click at [669, 442] on div "[MEDICAL_DATA] [PERSON_NAME] [PERSON_NAME][EMAIL_ADDRESS][DOMAIN_NAME] [PERSON_…" at bounding box center [704, 465] width 380 height 46
copy p "[PERSON_NAME][EMAIL_ADDRESS][DOMAIN_NAME]"
click at [699, 31] on div "⌘ K Open Advanced New" at bounding box center [758, 22] width 448 height 27
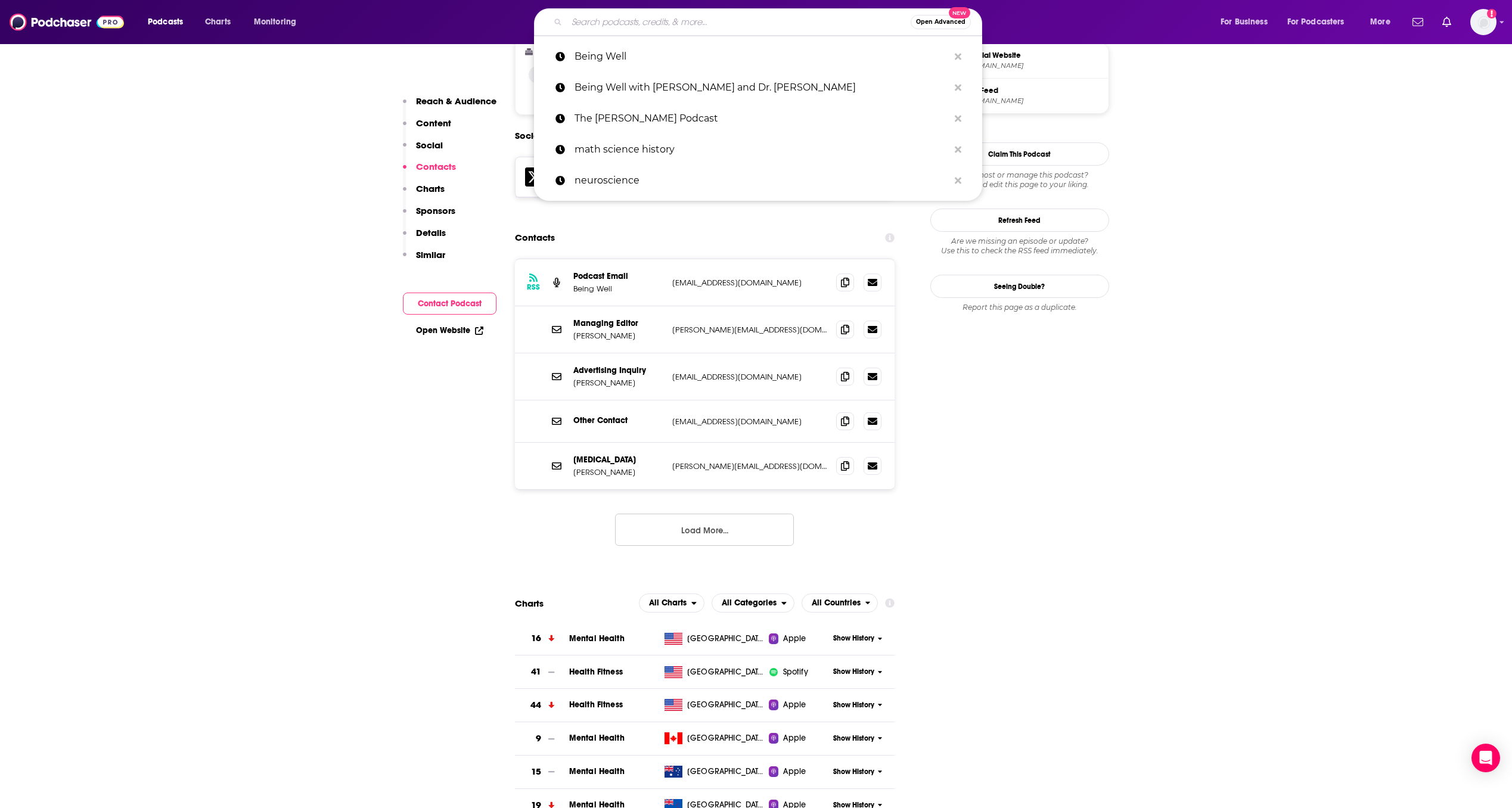
click at [697, 26] on input "Search podcasts, credits, & more..." at bounding box center [738, 22] width 344 height 19
paste input "The One You Feed"
type input "The One You Feed"
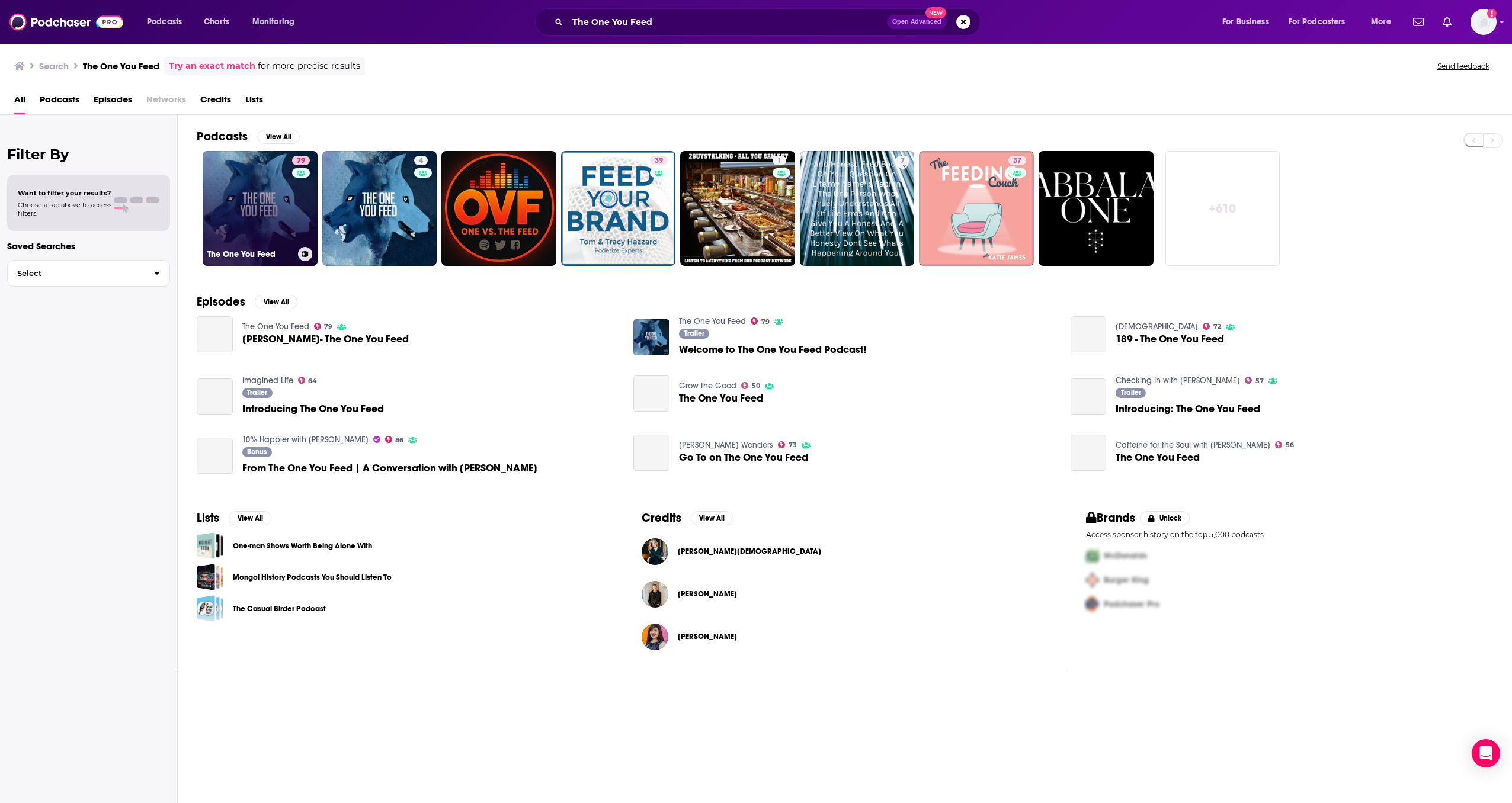
click at [283, 194] on link "79 The One You Feed" at bounding box center [260, 209] width 115 height 115
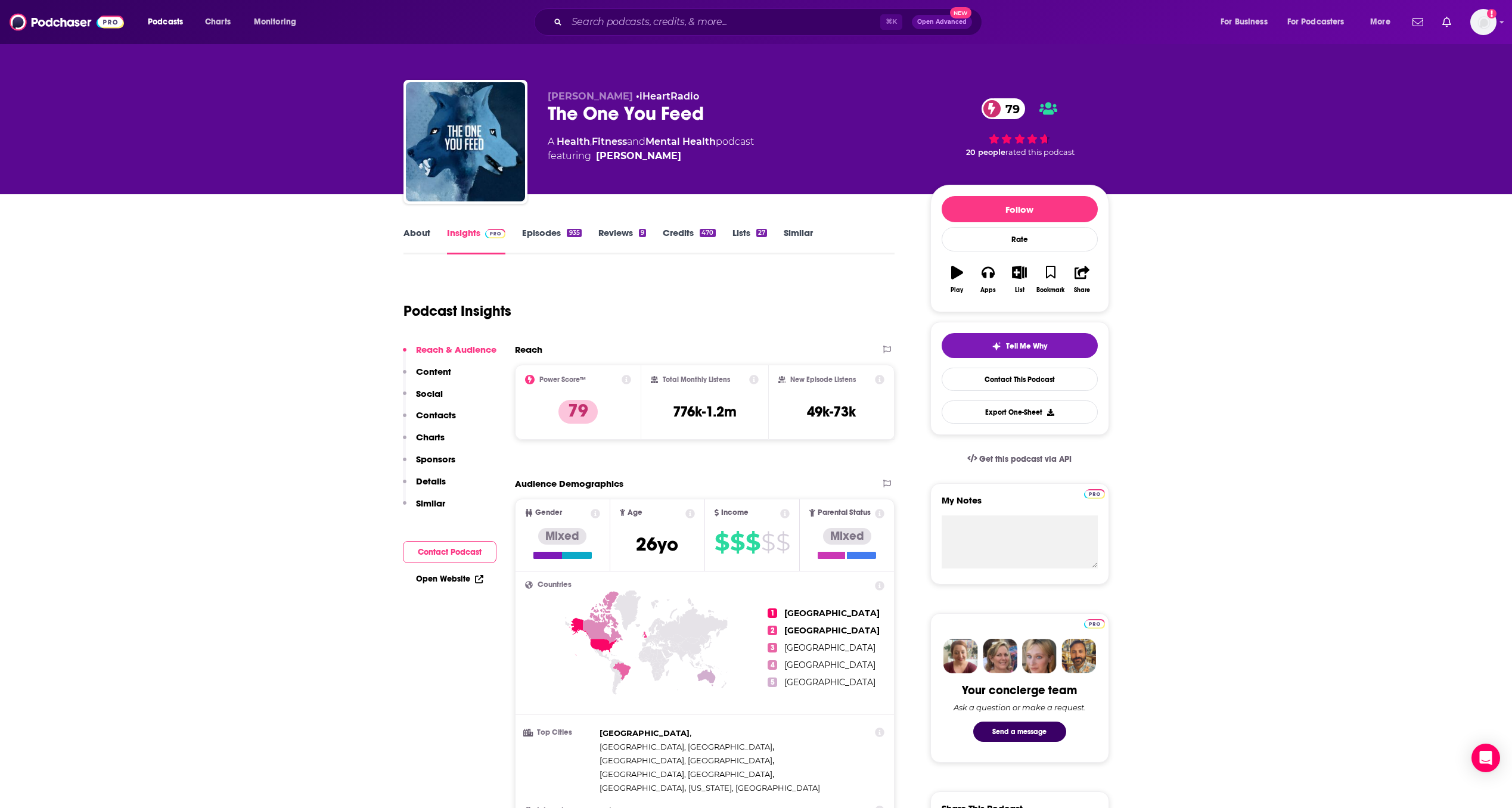
click at [438, 416] on p "Contacts" at bounding box center [435, 415] width 40 height 11
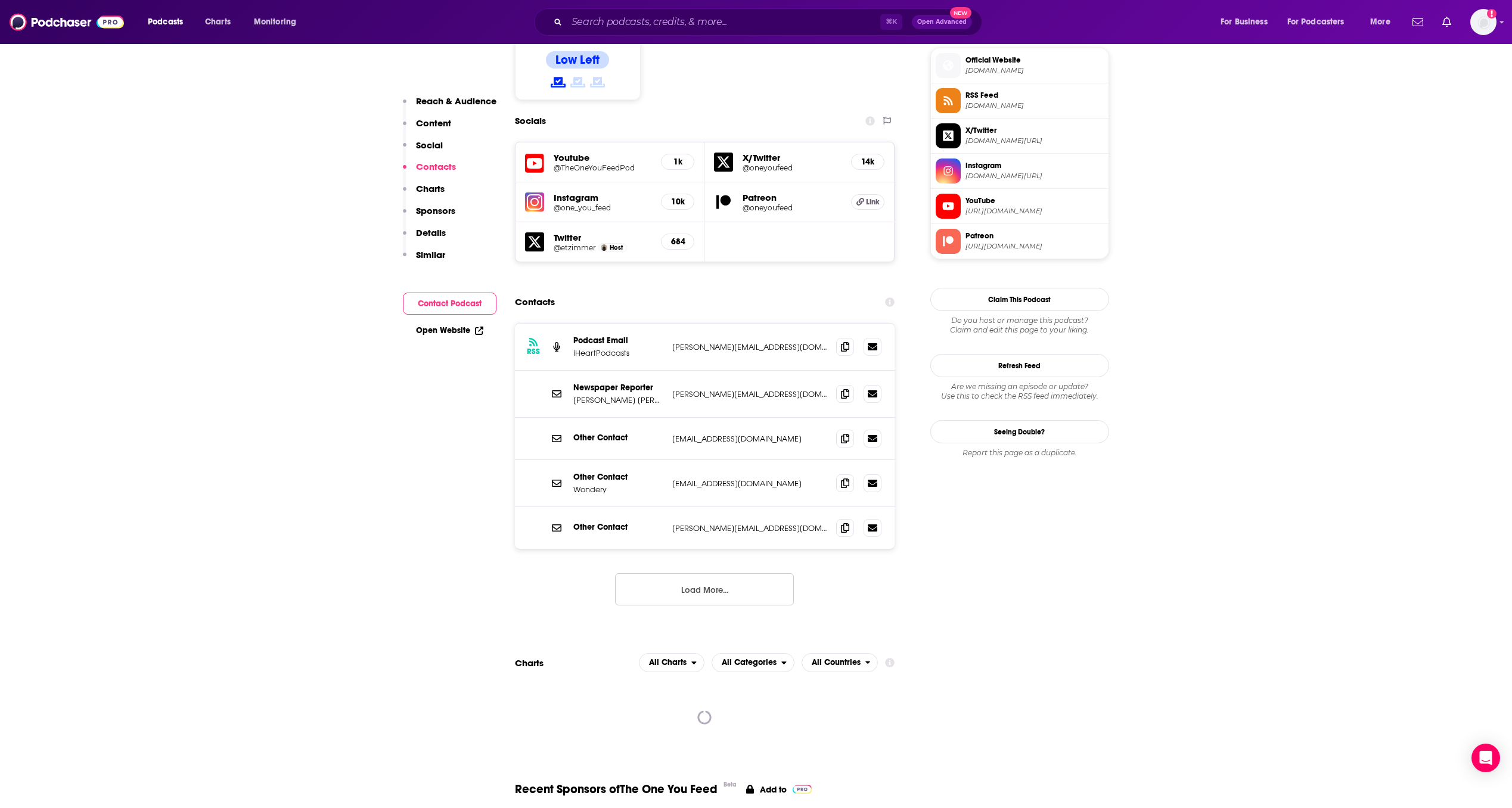
scroll to position [1033, 0]
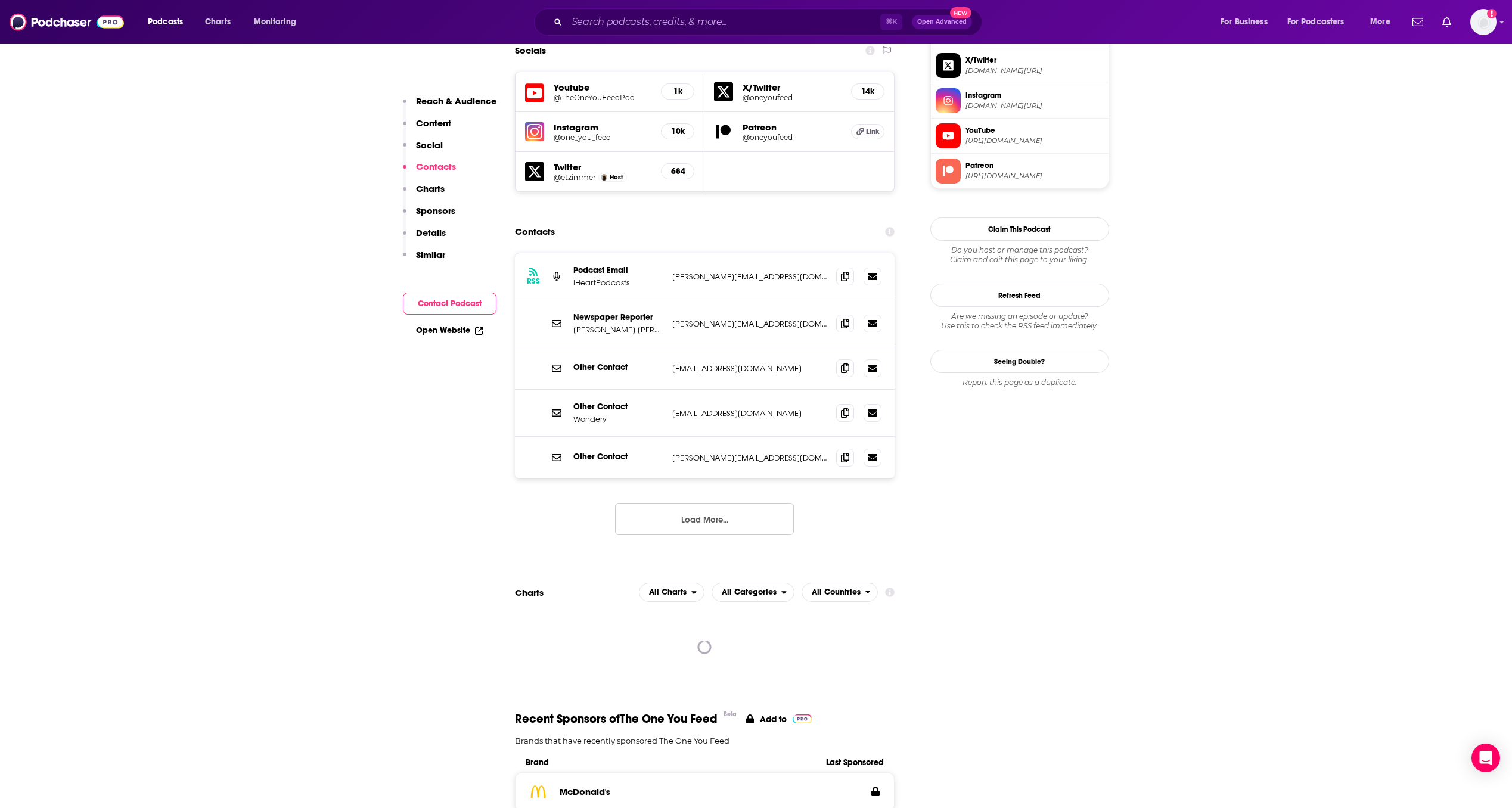
click at [730, 503] on button "Load More..." at bounding box center [704, 518] width 179 height 32
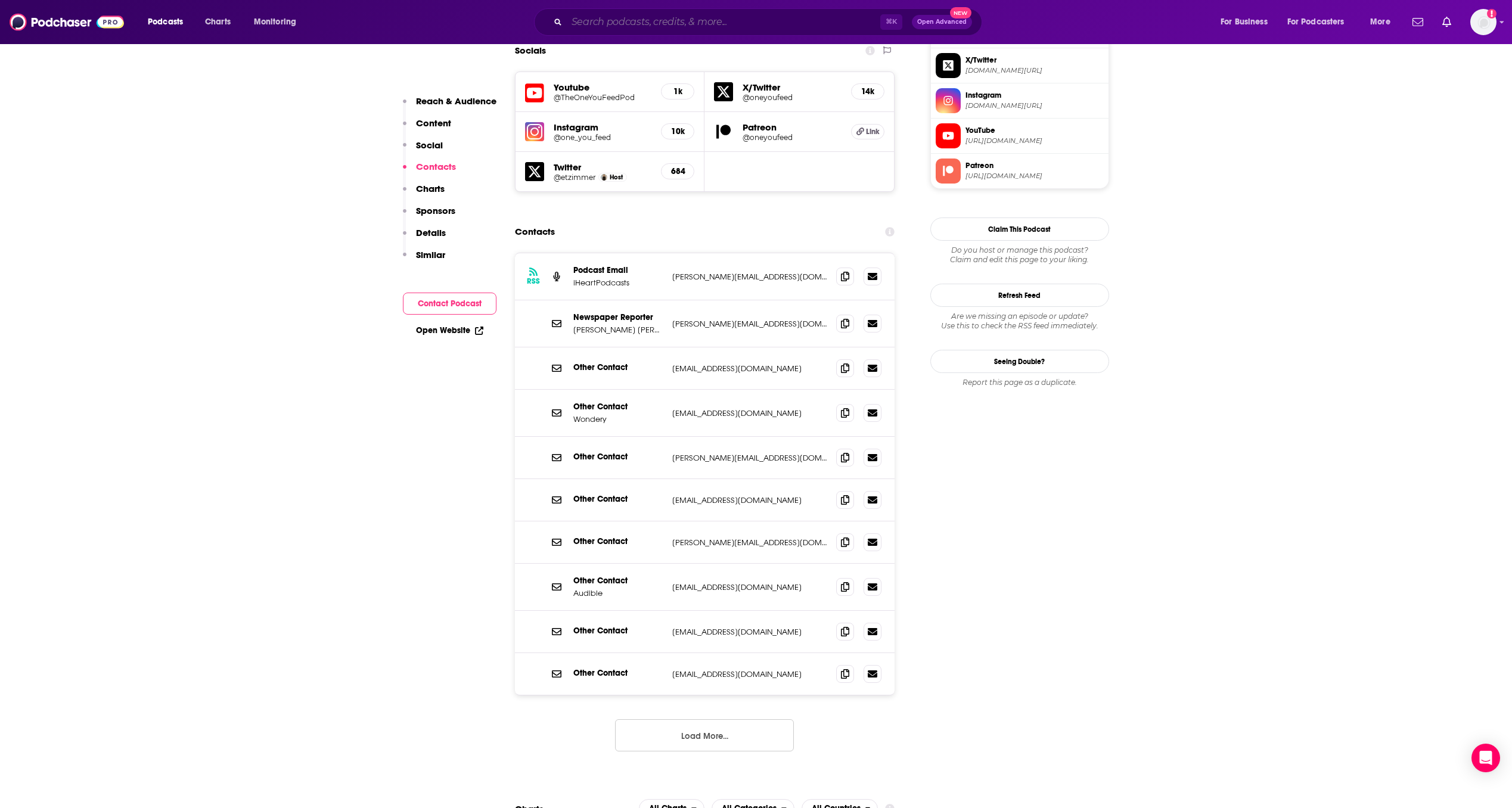
click at [660, 21] on input "Search podcasts, credits, & more..." at bounding box center [724, 22] width 313 height 19
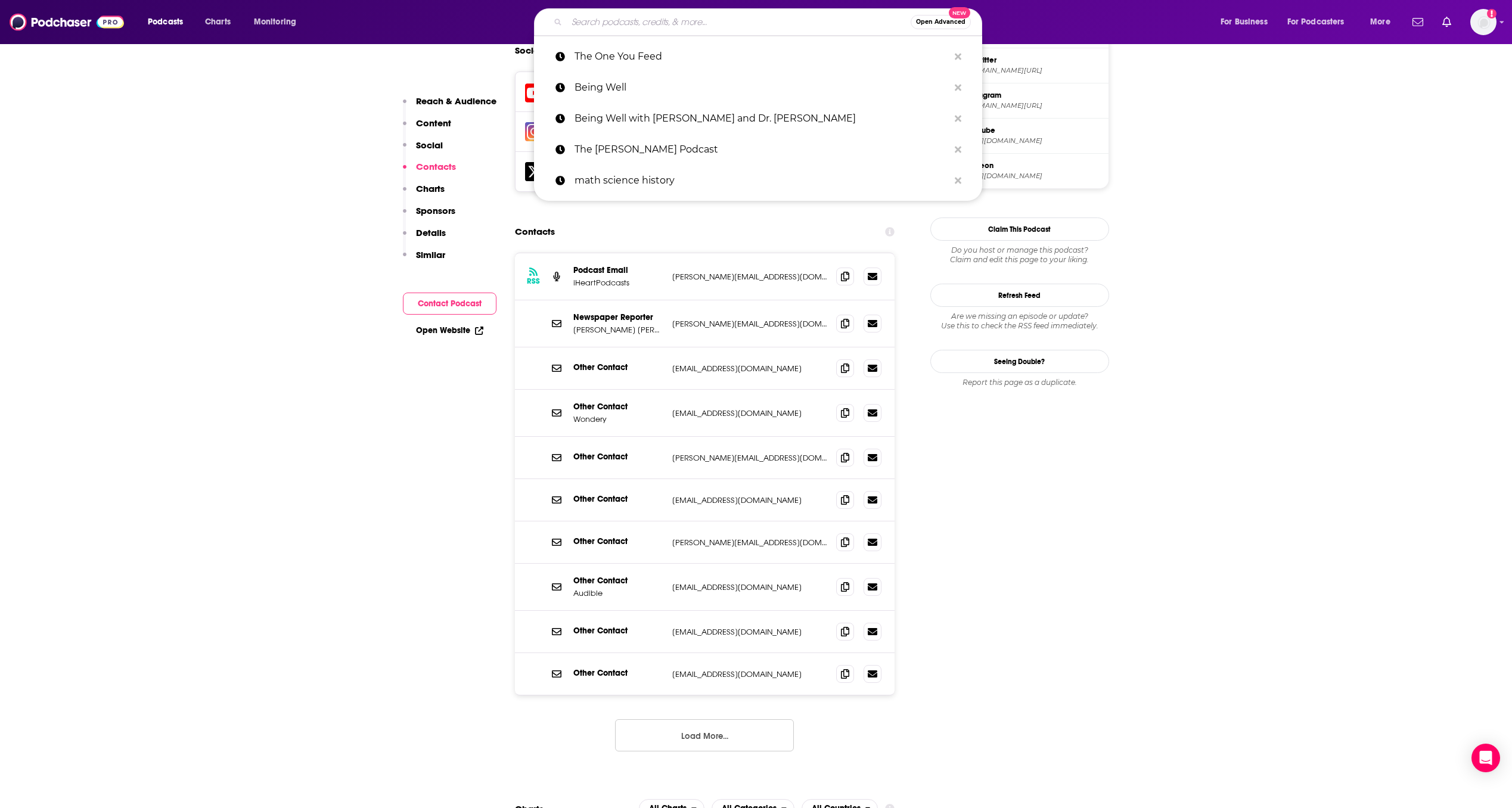
paste input "Good Life Project"
type input "Good Life Project"
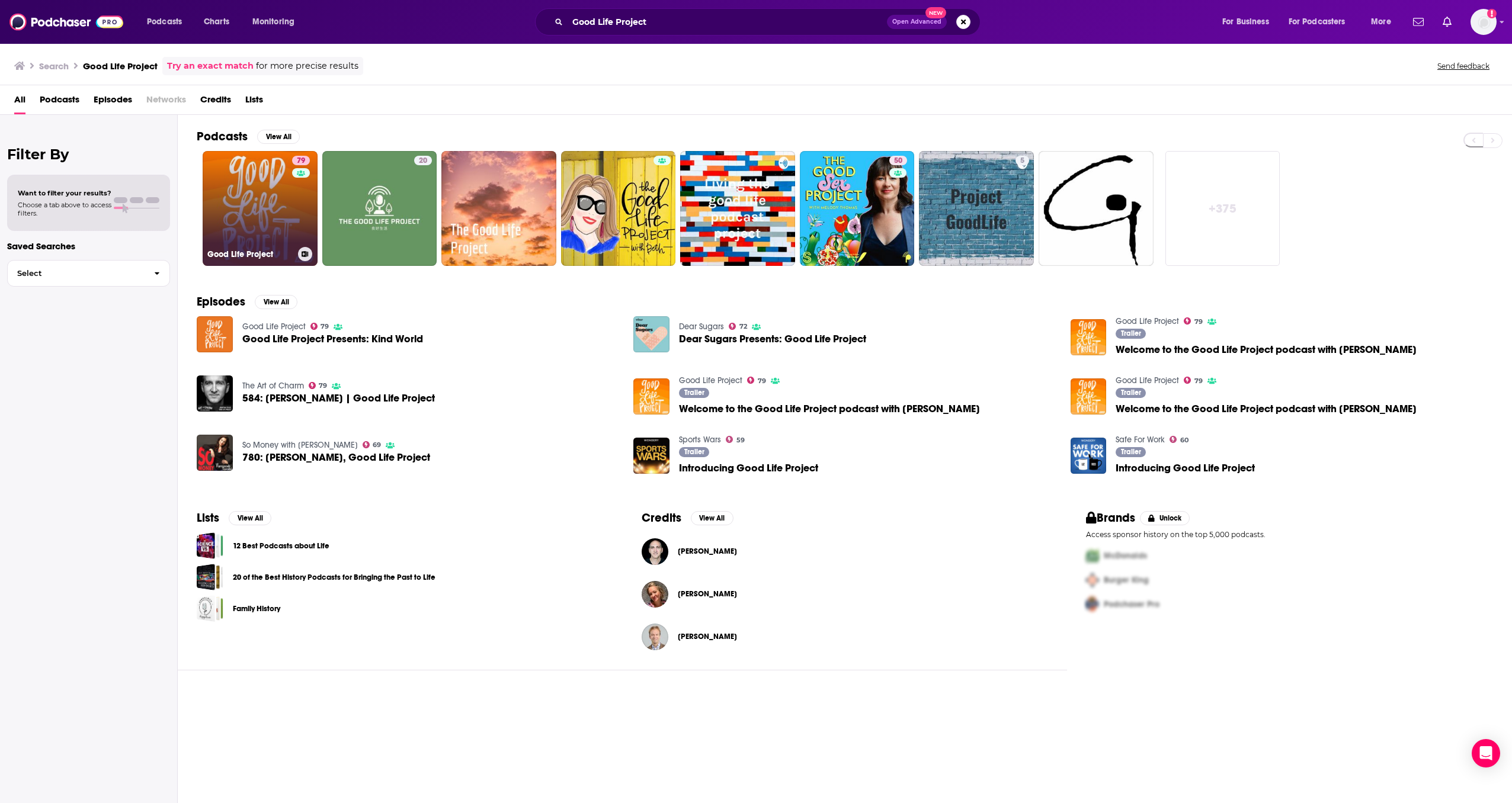
click at [256, 170] on link "79 Good Life Project" at bounding box center [260, 209] width 115 height 115
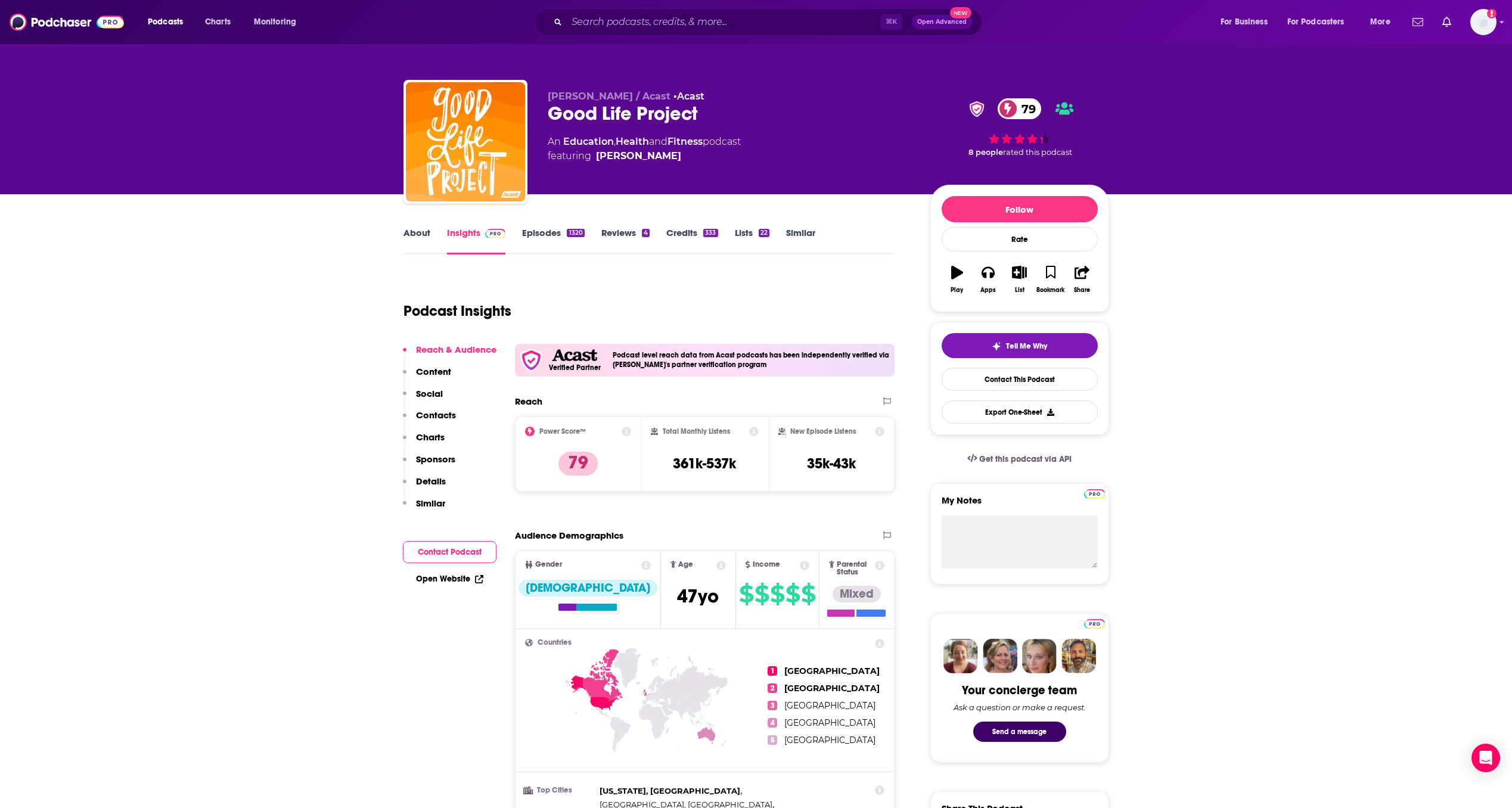
click at [454, 574] on link "Open Website" at bounding box center [449, 579] width 67 height 10
click at [449, 583] on link "Open Website" at bounding box center [449, 579] width 67 height 10
click at [438, 372] on p "Content" at bounding box center [433, 371] width 35 height 11
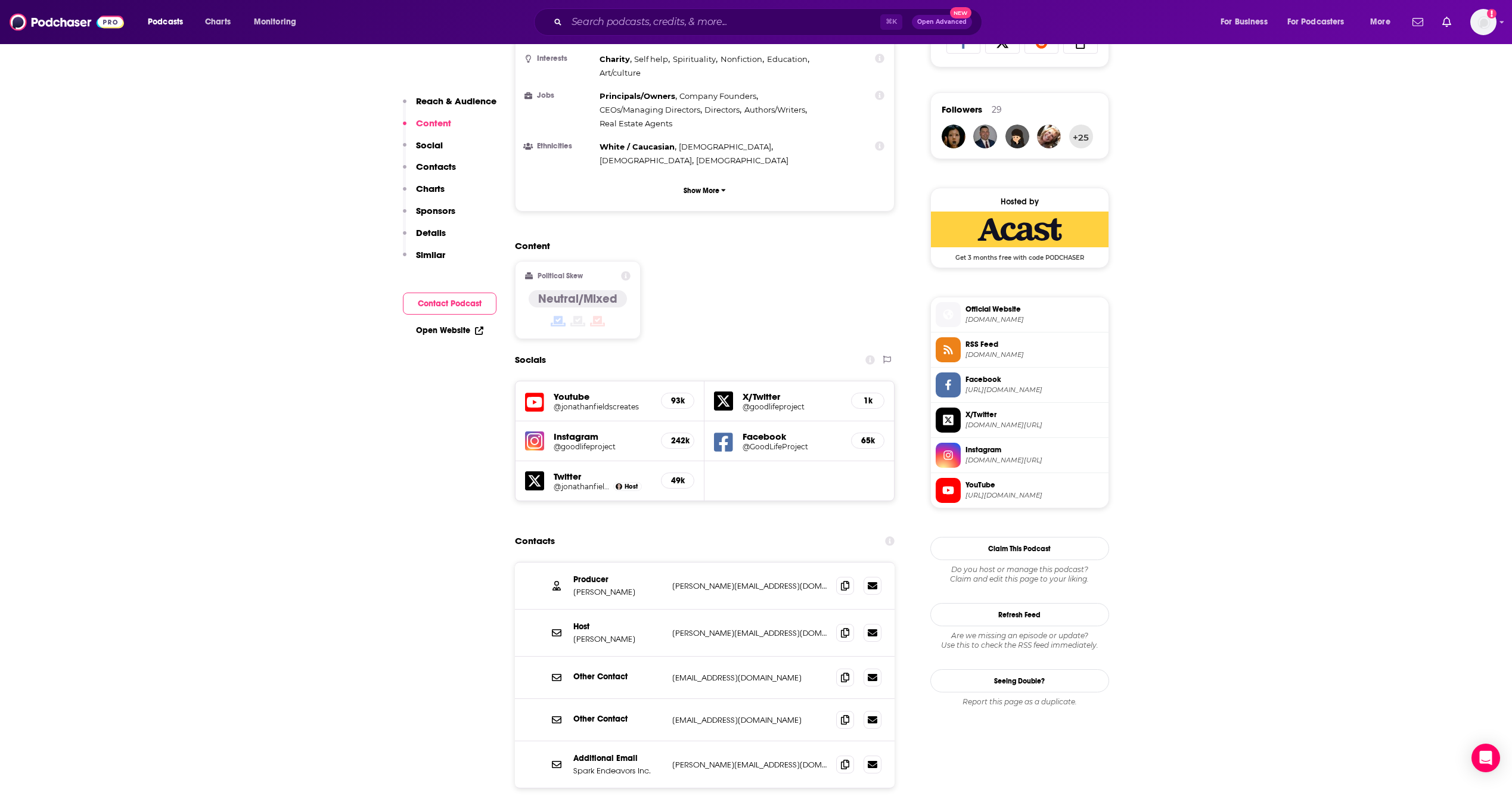
click at [440, 168] on p "Contacts" at bounding box center [435, 166] width 40 height 11
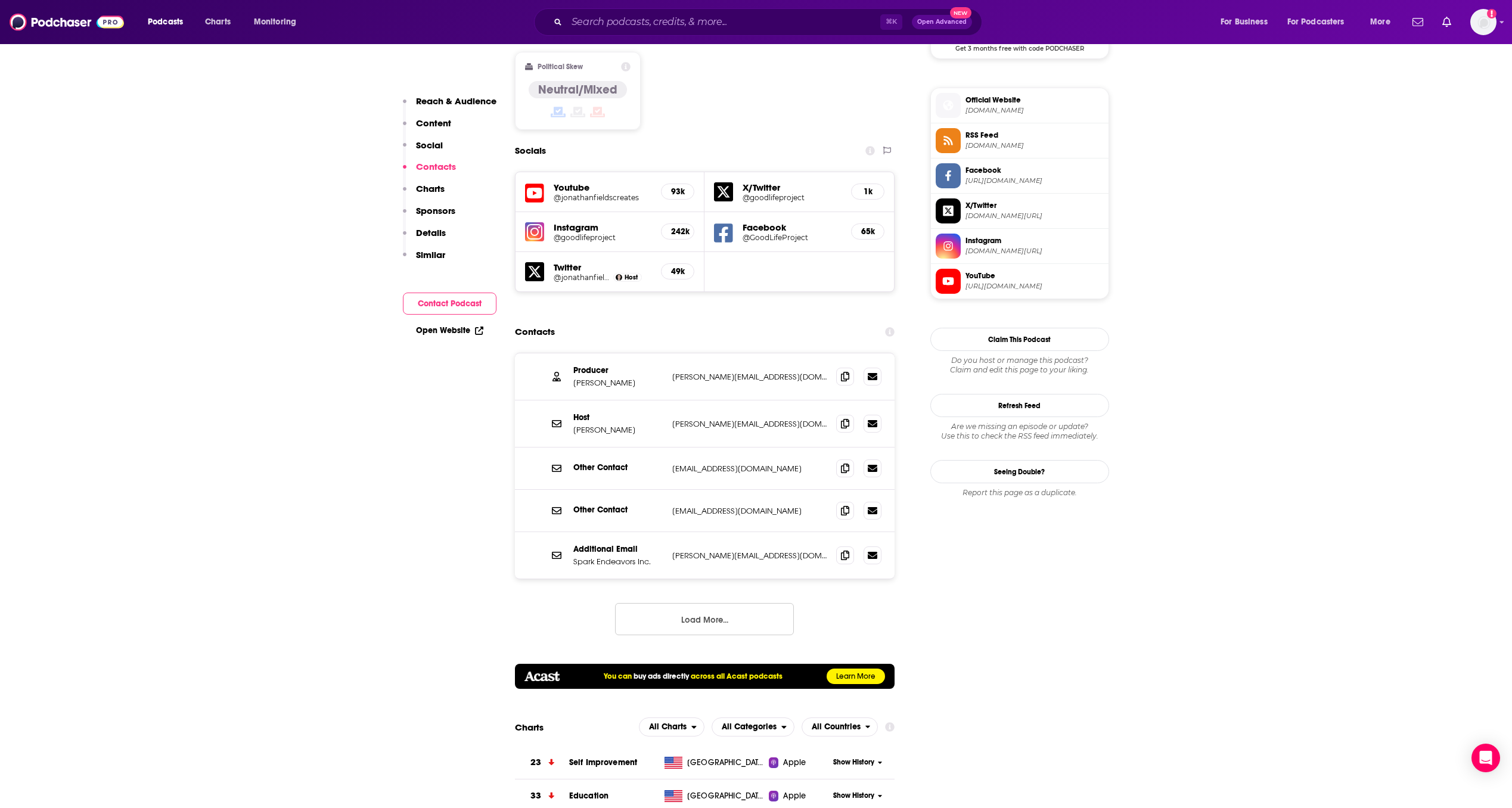
scroll to position [1113, 0]
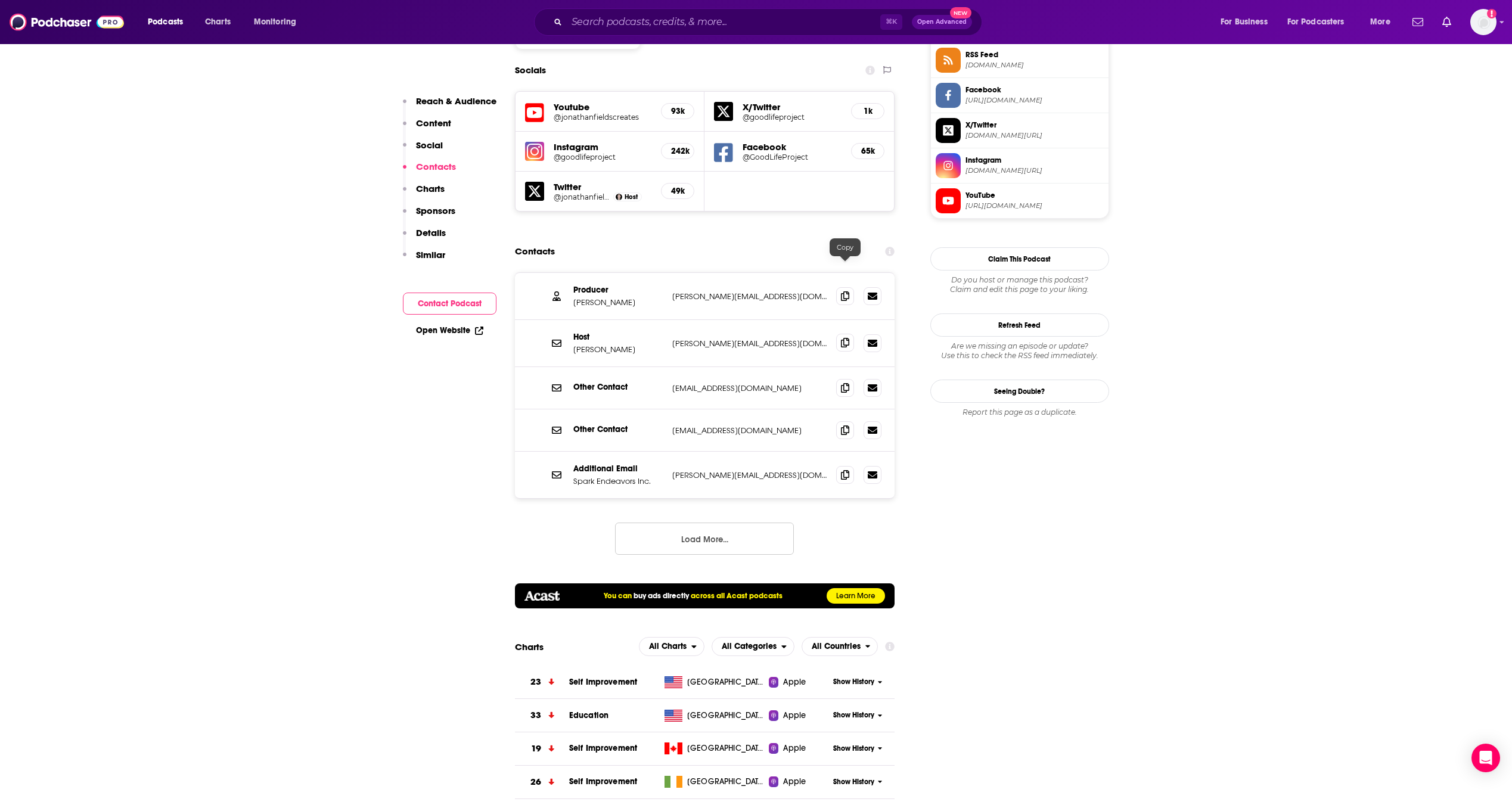
click at [844, 334] on span at bounding box center [845, 342] width 18 height 18
click at [697, 522] on button "Load More..." at bounding box center [704, 538] width 179 height 32
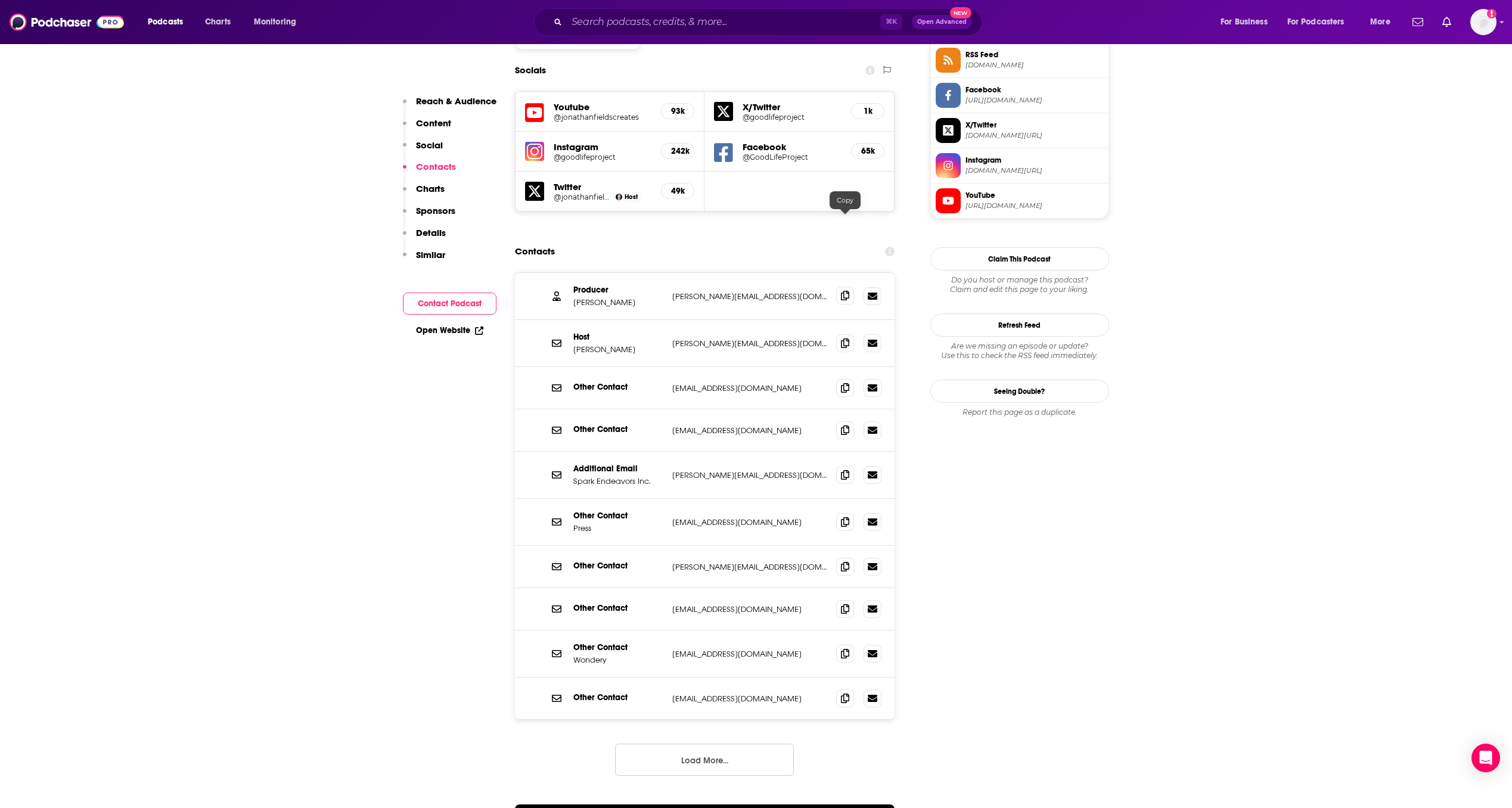
click at [841, 290] on icon at bounding box center [845, 295] width 9 height 9
click at [845, 334] on span at bounding box center [845, 342] width 18 height 18
click at [710, 21] on input "Search podcasts, credits, & more..." at bounding box center [724, 22] width 313 height 19
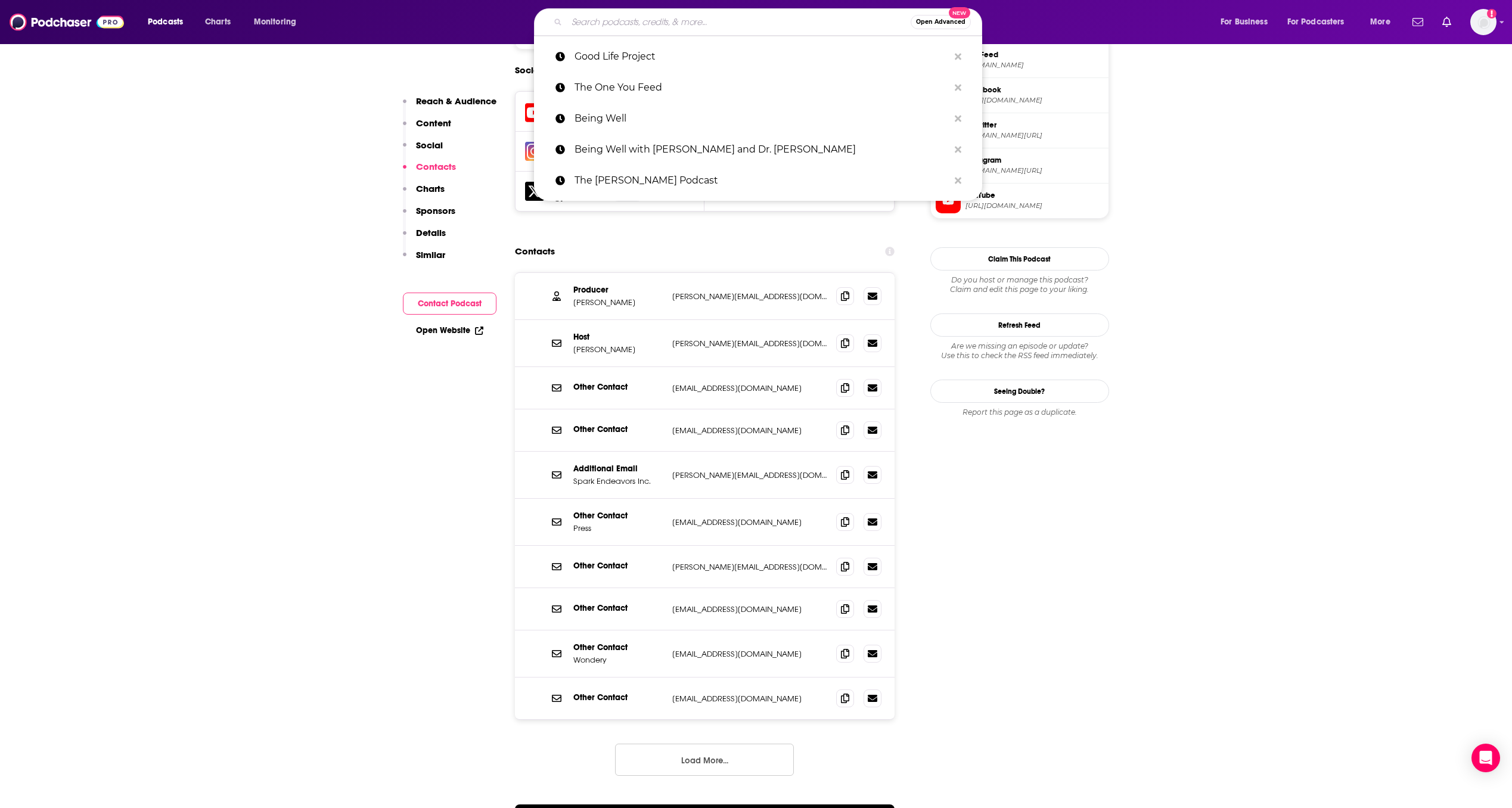
paste input "The Science of Happiness"
type input "The Science of Happiness"
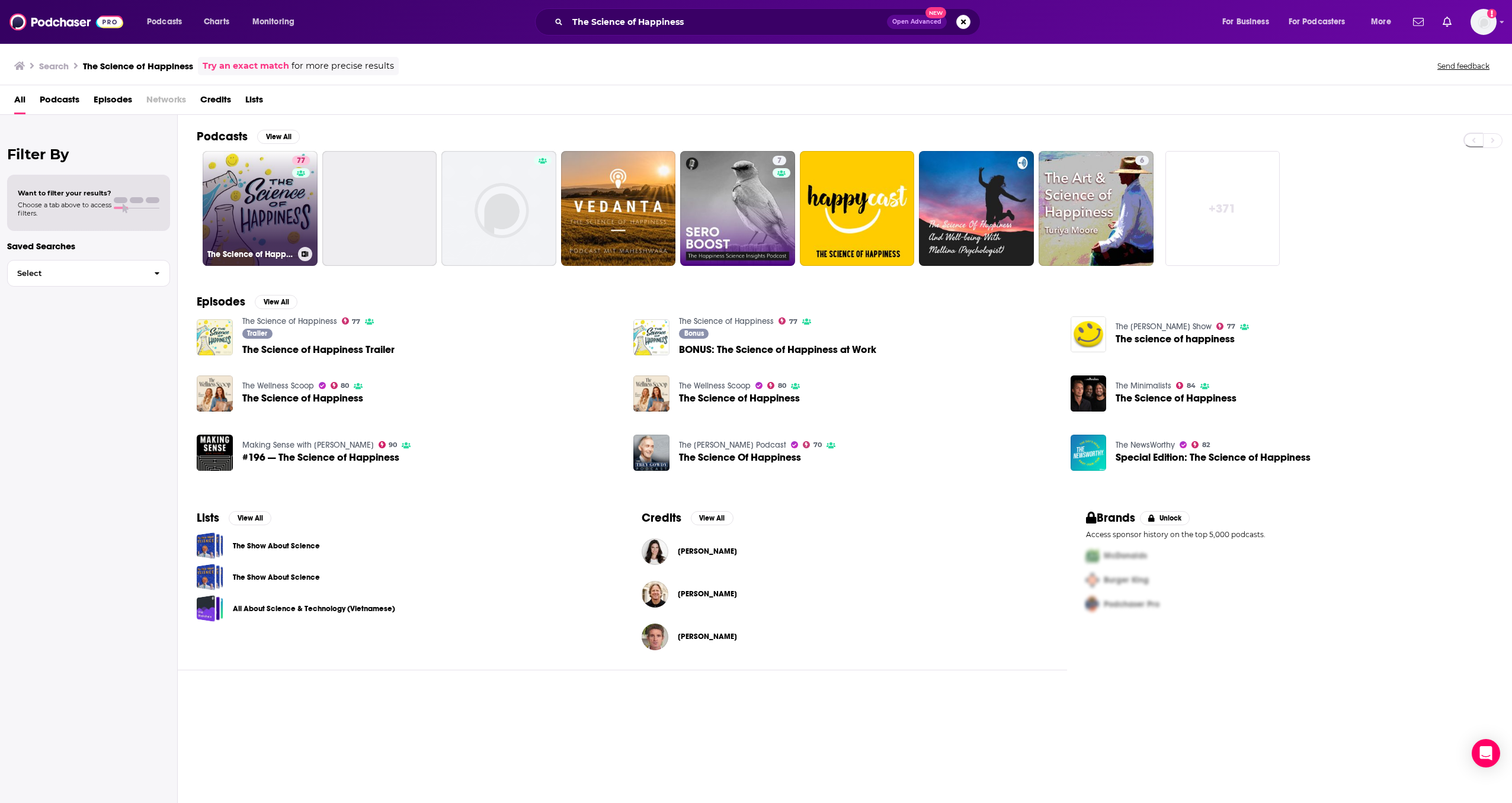
click at [276, 217] on link "77 The Science of Happiness" at bounding box center [260, 209] width 115 height 115
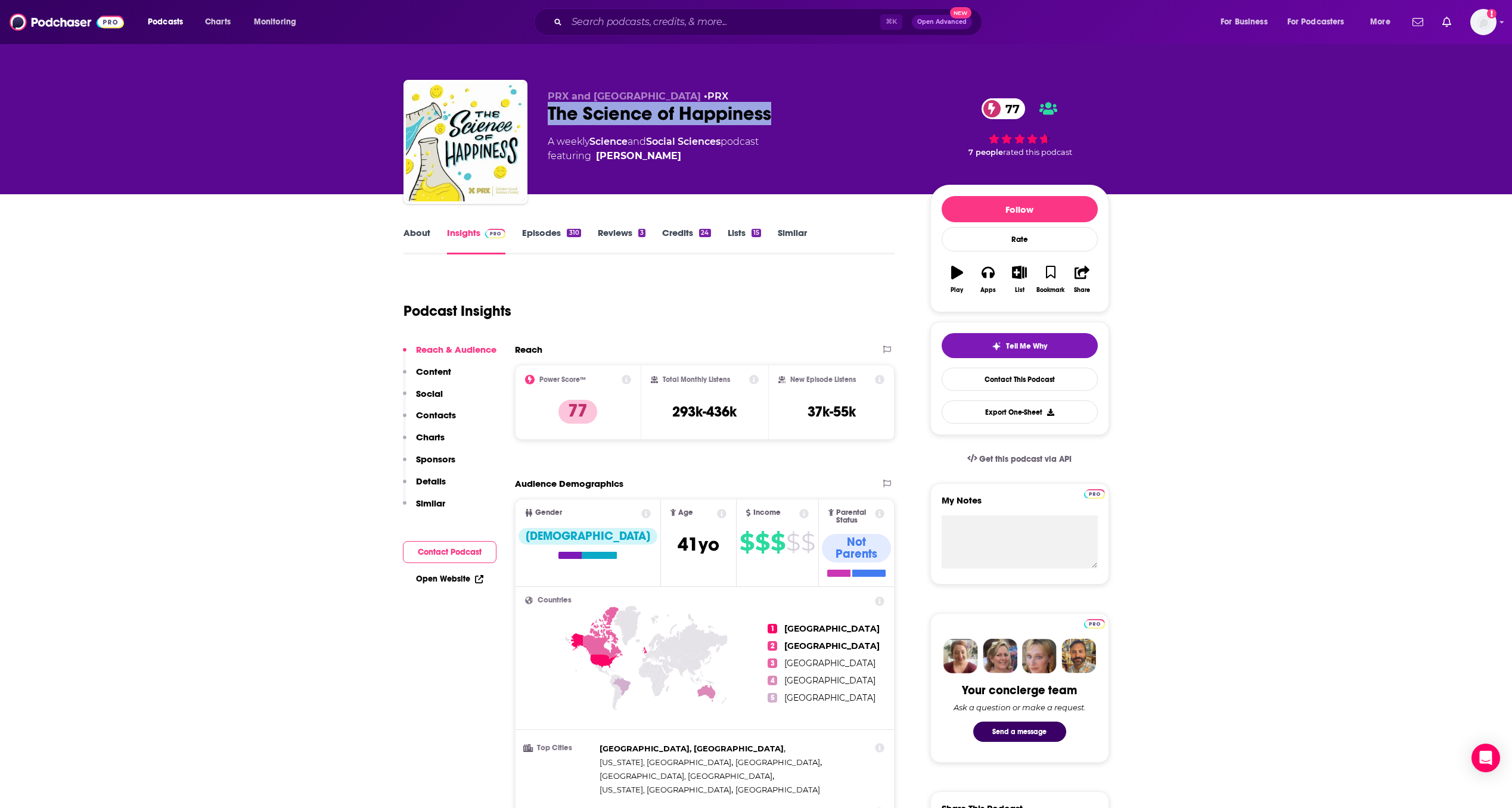
drag, startPoint x: 816, startPoint y: 111, endPoint x: 550, endPoint y: 114, distance: 266.0
click at [550, 114] on div "The Science of Happiness 77" at bounding box center [729, 114] width 363 height 23
copy h2 "The Science of Happiness"
click at [470, 579] on link "Open Website" at bounding box center [449, 579] width 67 height 10
click at [426, 413] on p "Contacts" at bounding box center [435, 415] width 40 height 11
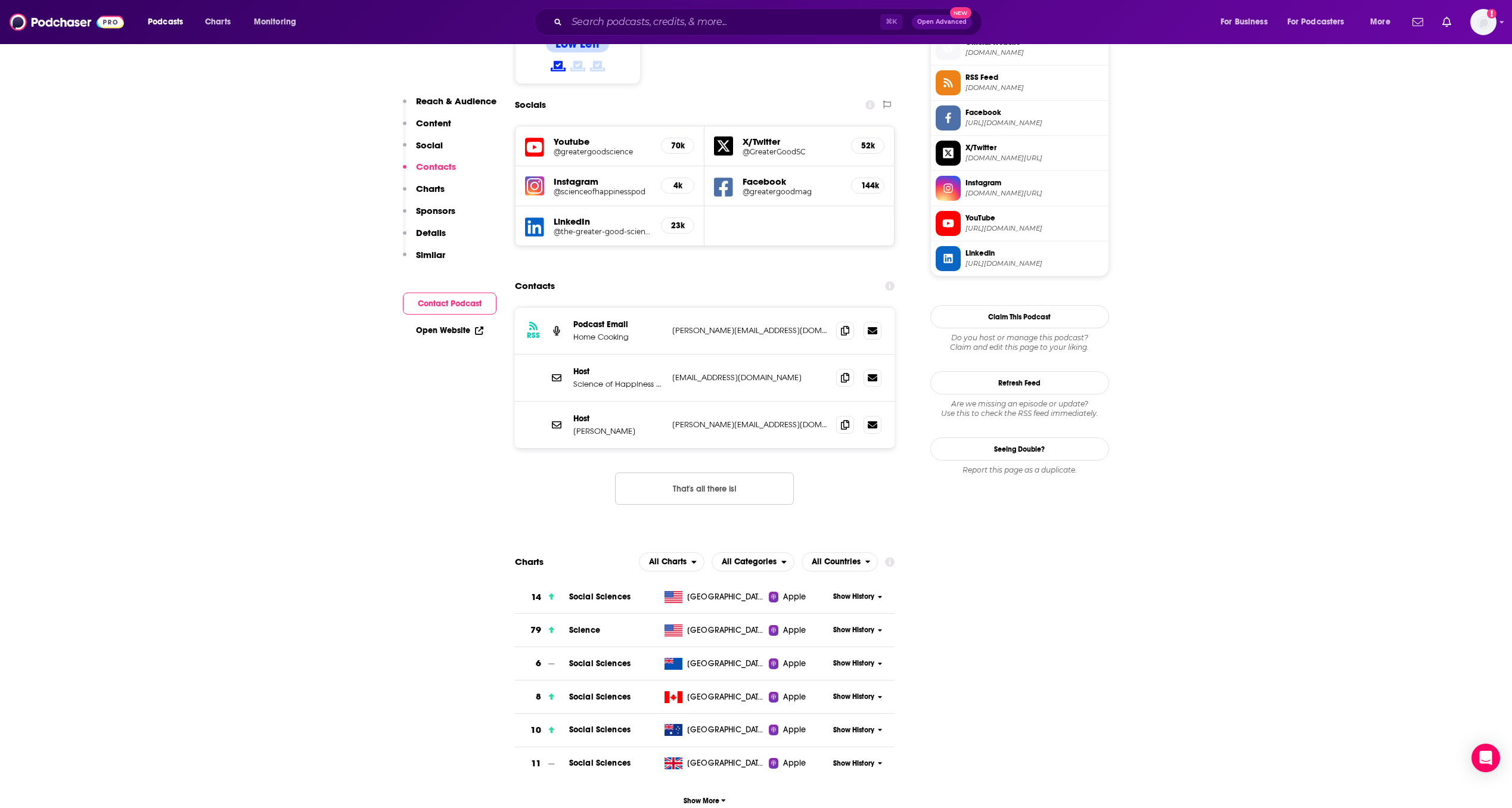
scroll to position [1033, 0]
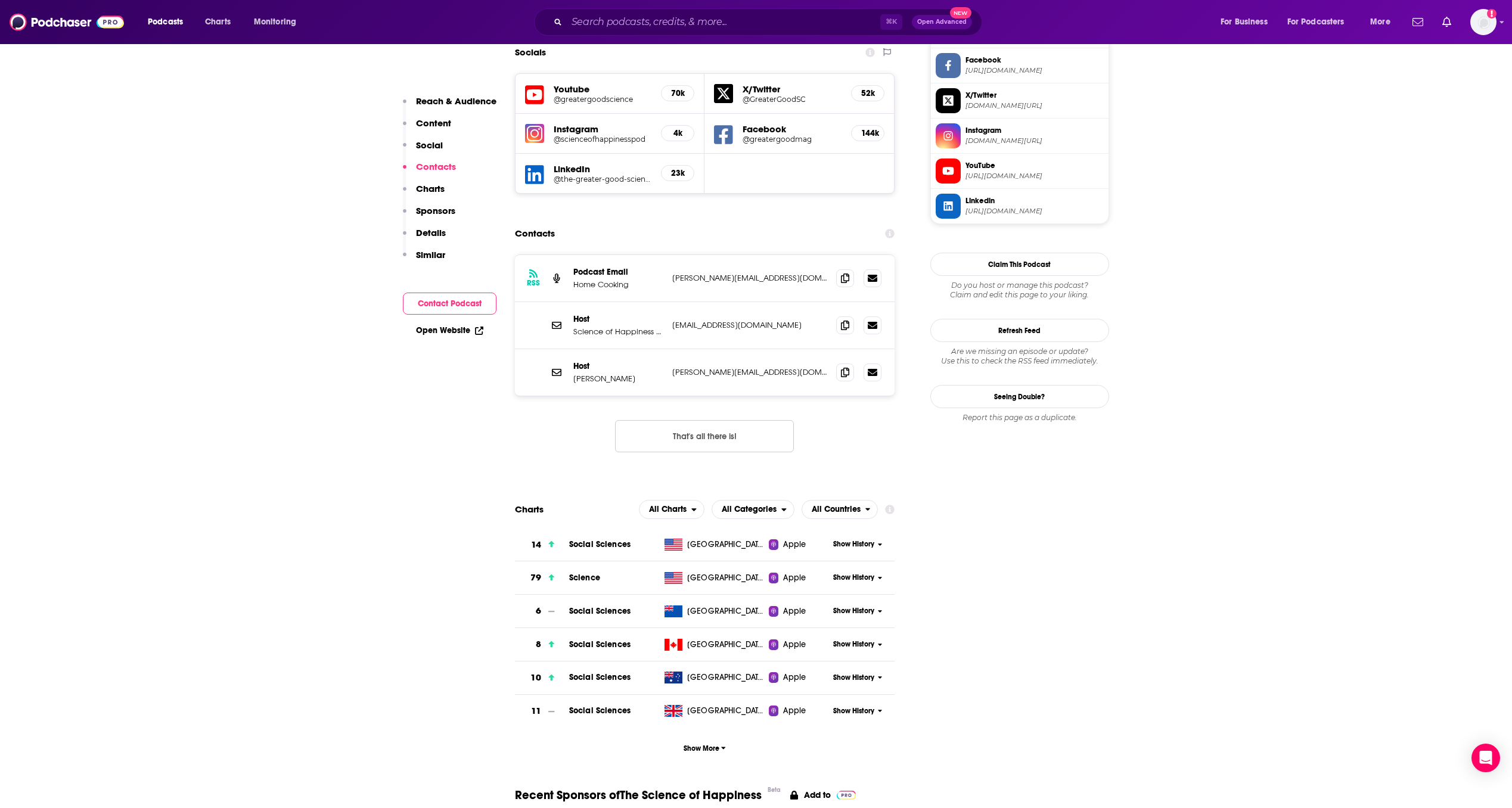
click at [695, 420] on button "That's all there is!" at bounding box center [704, 435] width 179 height 32
click at [843, 363] on span at bounding box center [845, 371] width 18 height 18
copy p "[PERSON_NAME]"
drag, startPoint x: 630, startPoint y: 323, endPoint x: 568, endPoint y: 325, distance: 62.0
click at [568, 349] on div "Host [PERSON_NAME] [PERSON_NAME][EMAIL_ADDRESS][DOMAIN_NAME] [PERSON_NAME][EMAI…" at bounding box center [704, 372] width 380 height 46
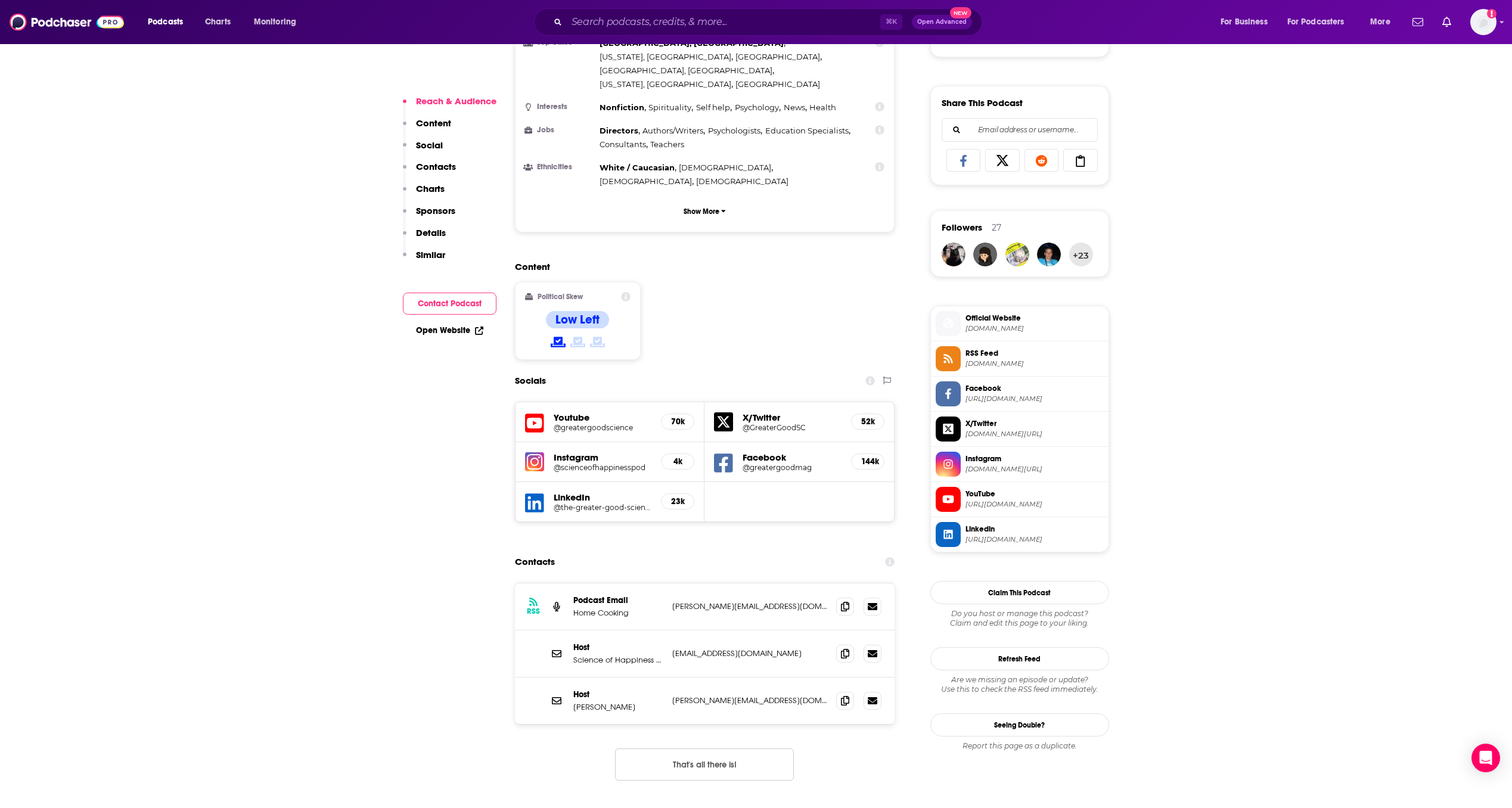
scroll to position [764, 0]
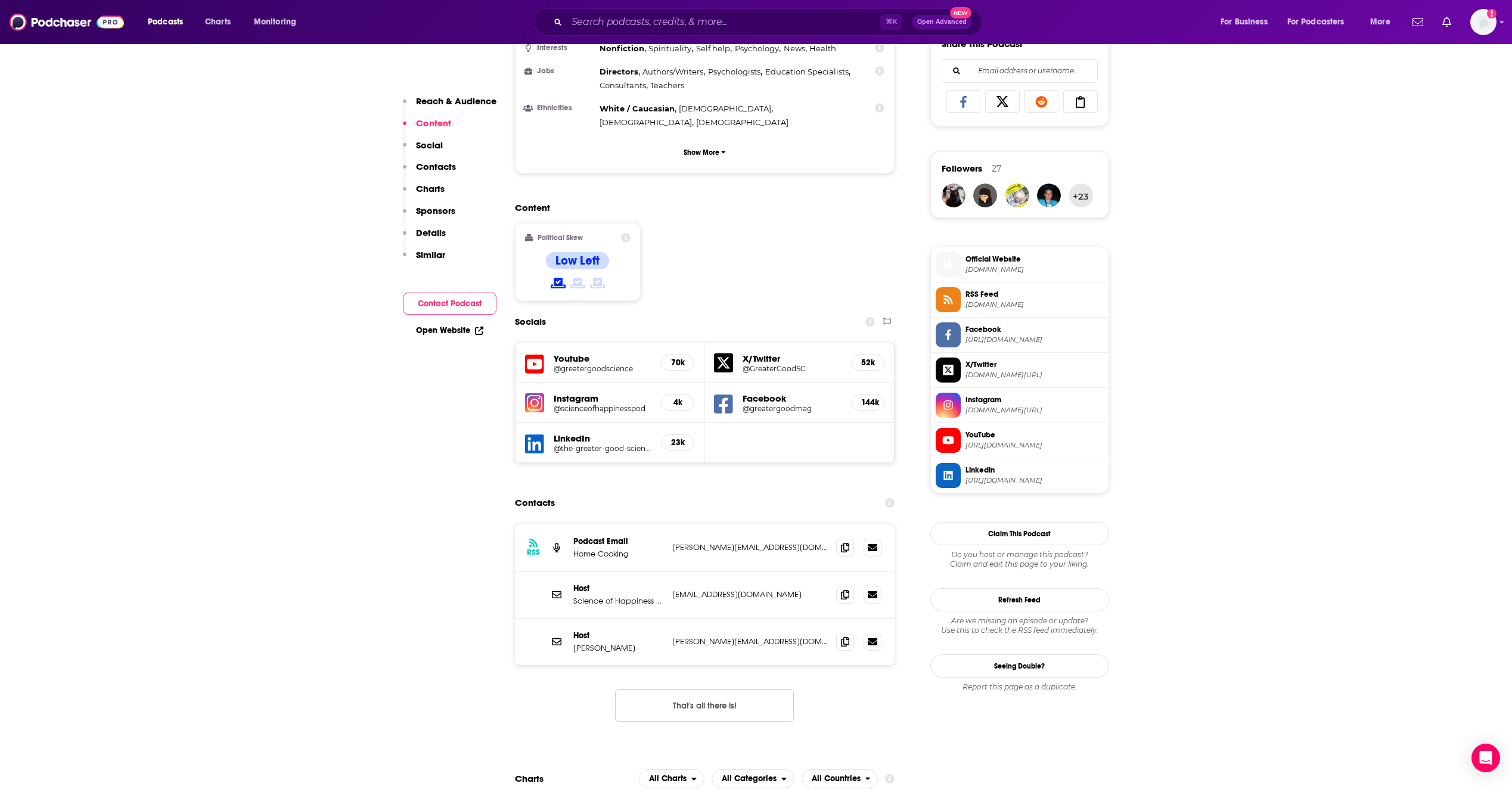
click at [582, 596] on p "Science of Happiness Podcast" at bounding box center [618, 601] width 89 height 10
click at [579, 583] on p "Host" at bounding box center [618, 588] width 89 height 10
click at [620, 596] on p "Science of Happiness Podcast" at bounding box center [618, 601] width 89 height 10
